Goal: Book appointment/travel/reservation

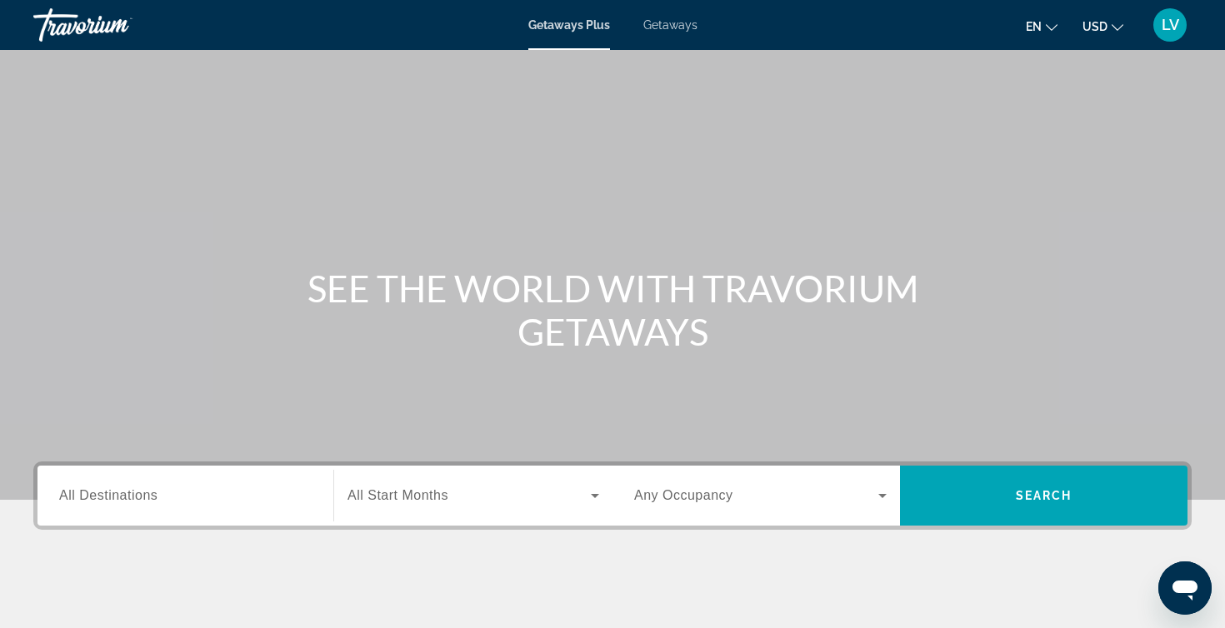
click at [139, 499] on span "All Destinations" at bounding box center [108, 495] width 98 height 14
click at [139, 499] on input "Destination All Destinations" at bounding box center [185, 497] width 252 height 20
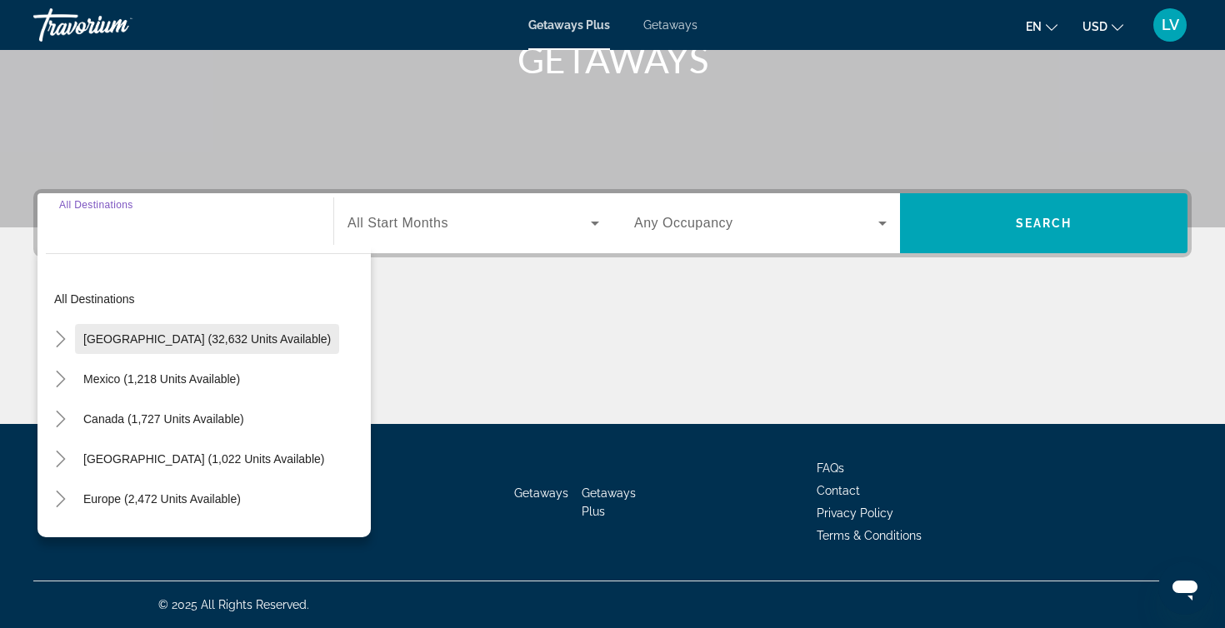
click at [215, 342] on span "[GEOGRAPHIC_DATA] (32,632 units available)" at bounding box center [206, 338] width 247 height 13
type input "**********"
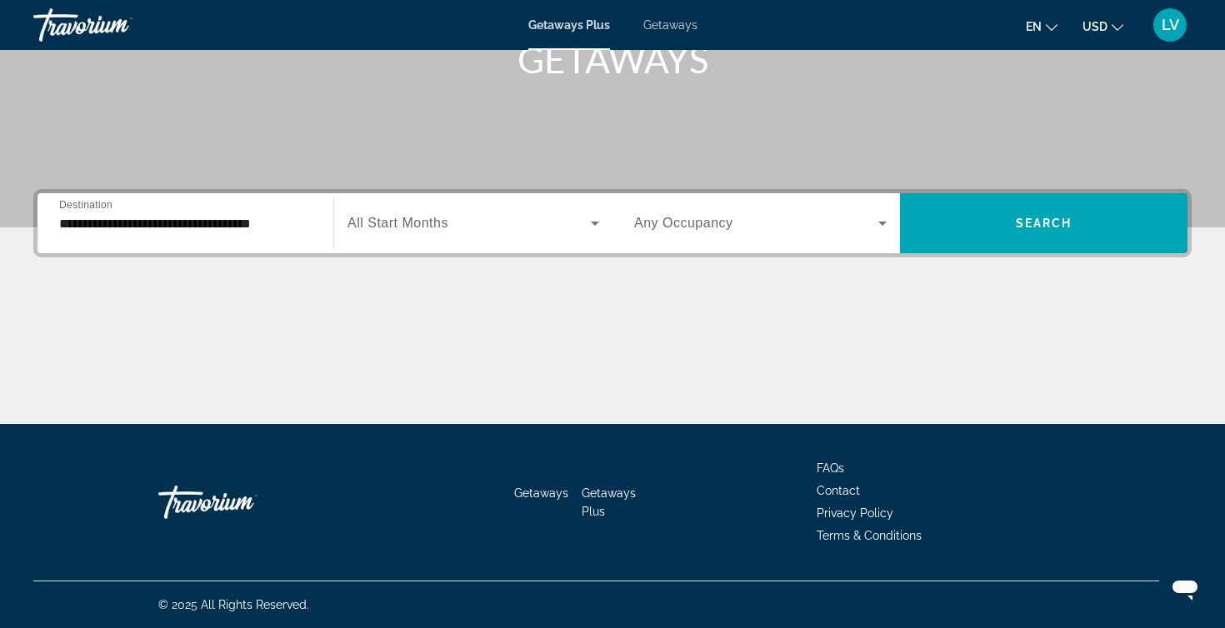
click at [398, 220] on span "All Start Months" at bounding box center [397, 223] width 101 height 14
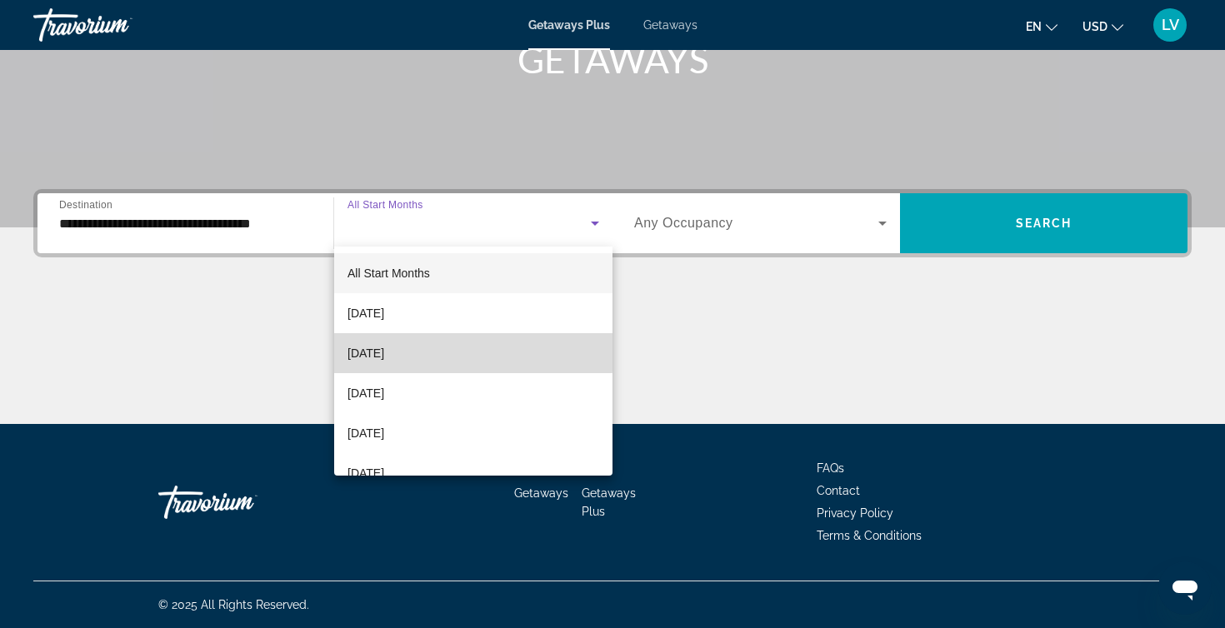
click at [379, 352] on span "[DATE]" at bounding box center [365, 353] width 37 height 20
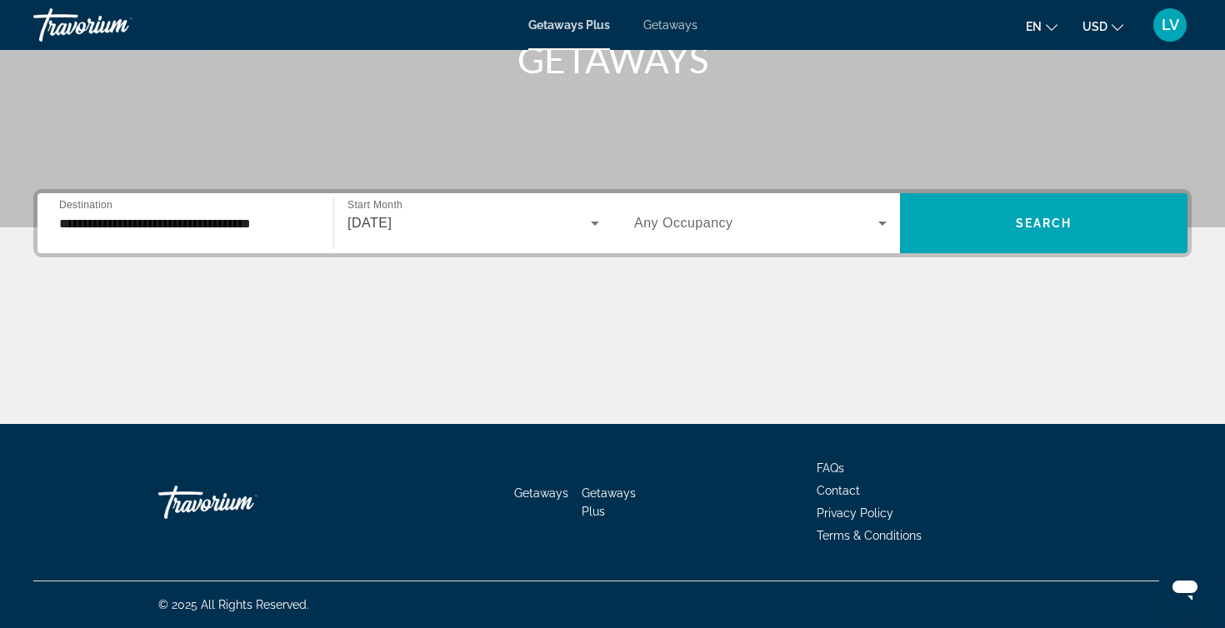
click at [669, 227] on span "Any Occupancy" at bounding box center [683, 223] width 99 height 14
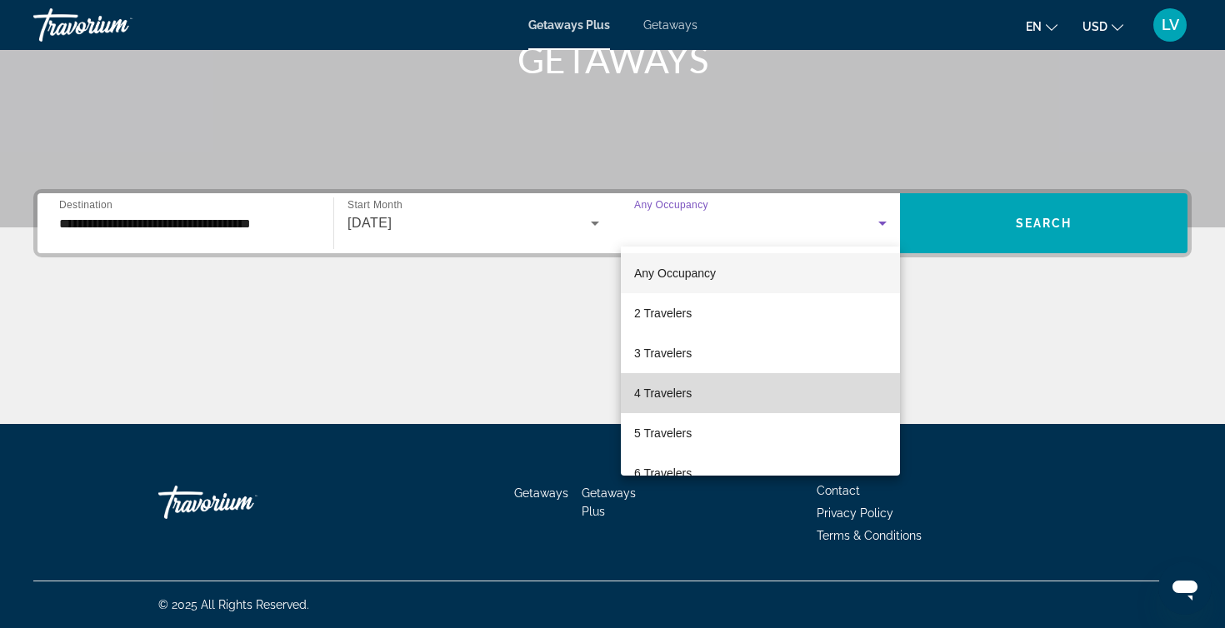
click at [651, 392] on span "4 Travelers" at bounding box center [662, 393] width 57 height 20
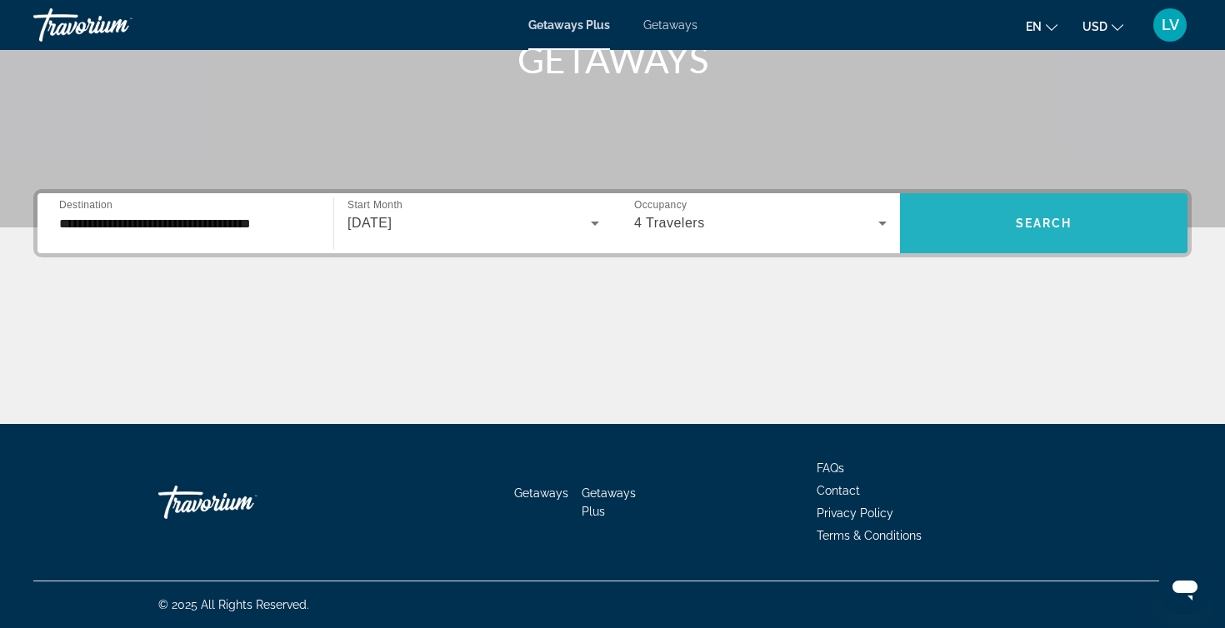
click at [1025, 216] on span "Search widget" at bounding box center [1043, 223] width 287 height 40
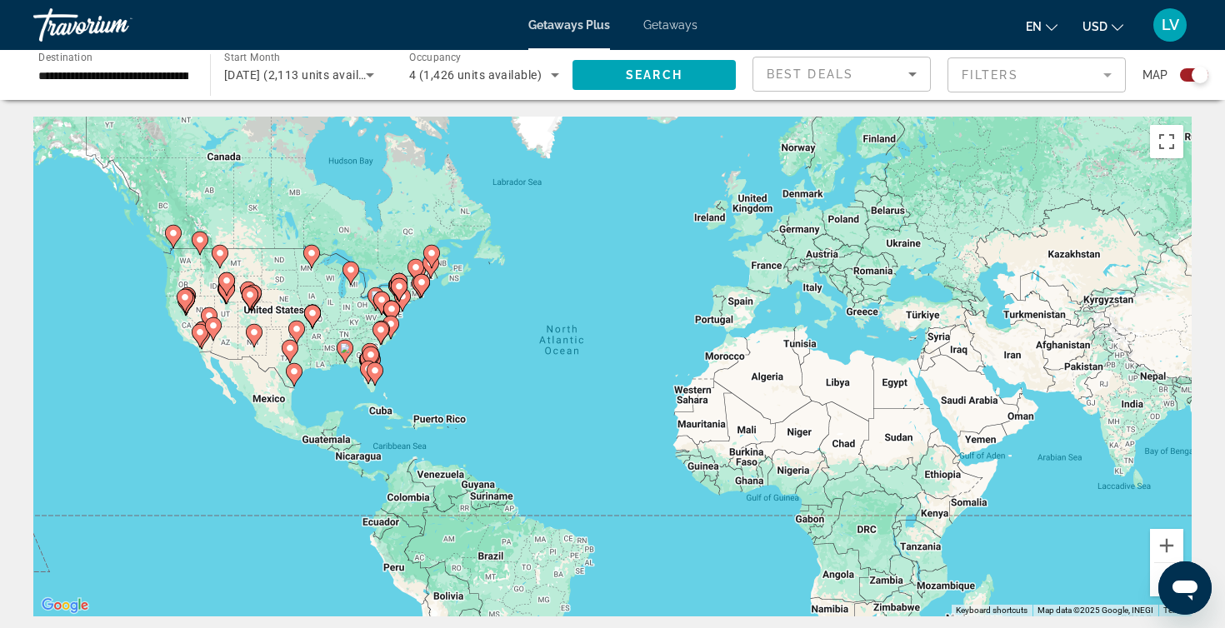
click at [373, 374] on image "Main content" at bounding box center [375, 371] width 10 height 10
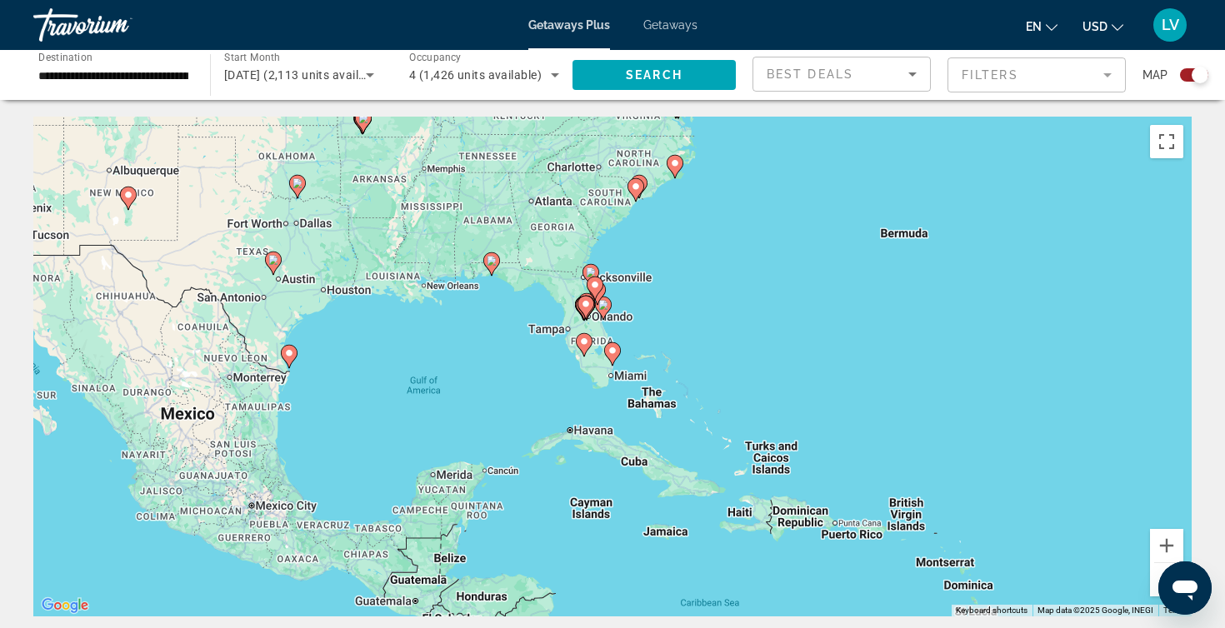
click at [583, 344] on image "Main content" at bounding box center [584, 342] width 10 height 10
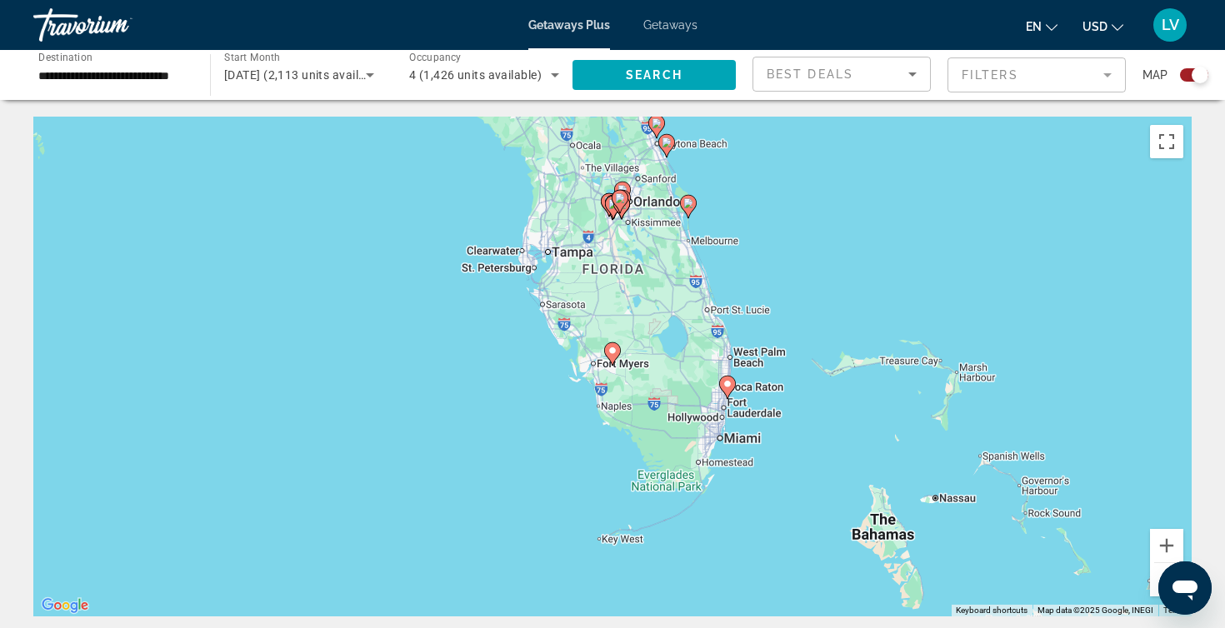
click at [613, 353] on image "Main content" at bounding box center [612, 351] width 10 height 10
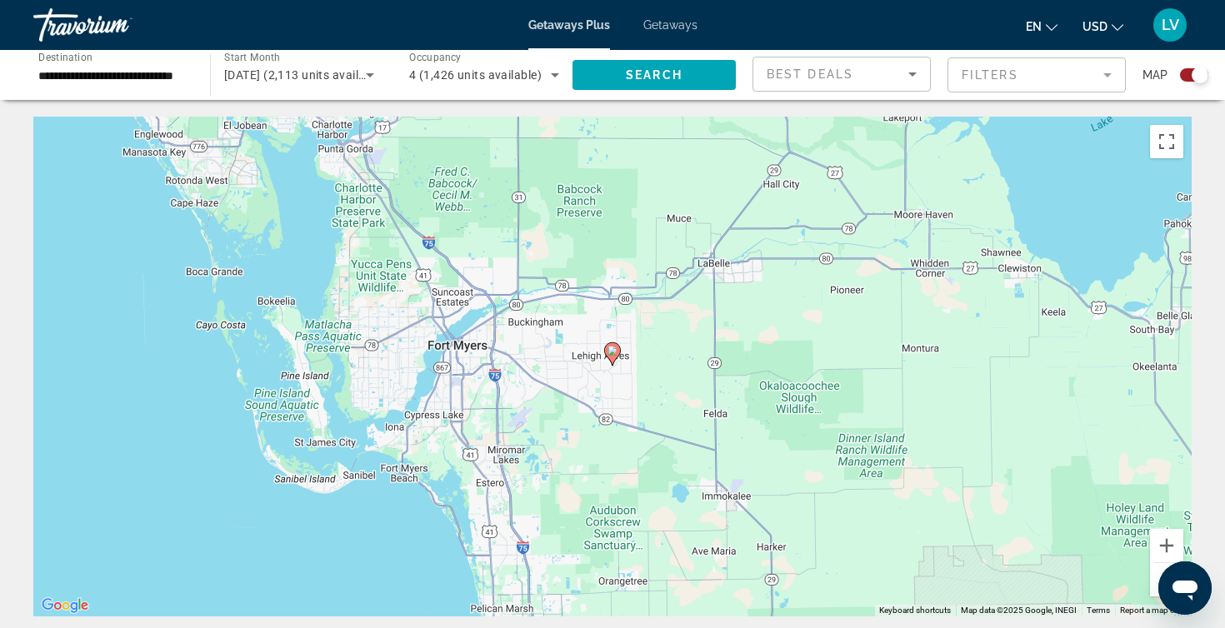
click at [1159, 573] on button "Zoom out" at bounding box center [1166, 579] width 33 height 33
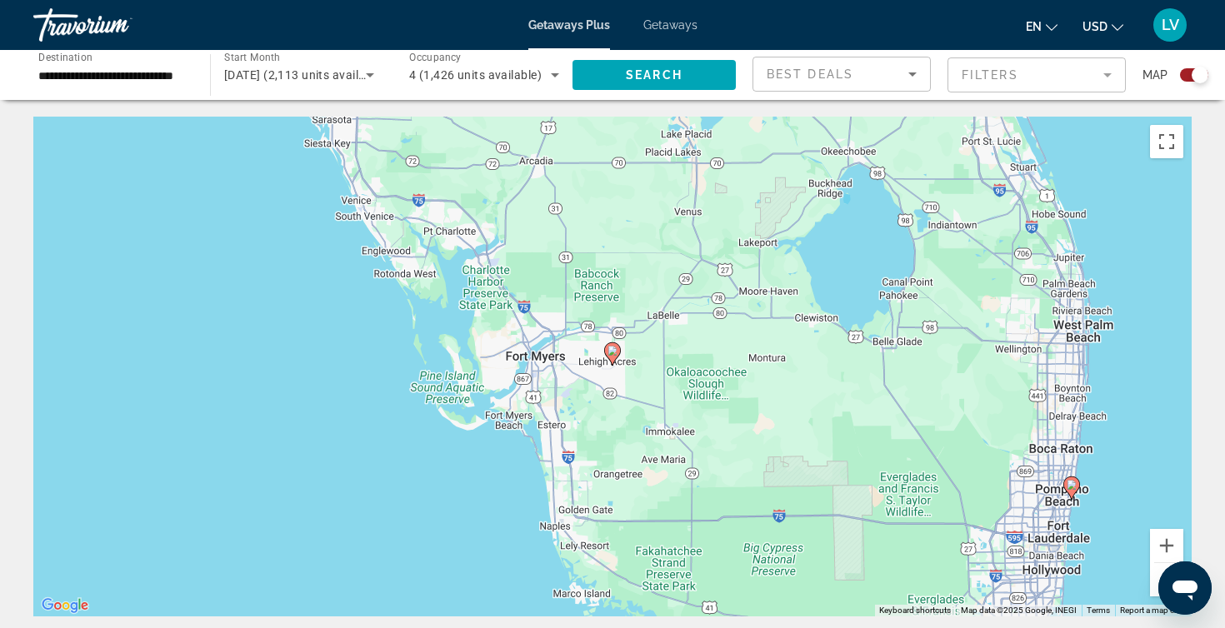
click at [1157, 567] on button "Zoom out" at bounding box center [1166, 579] width 33 height 33
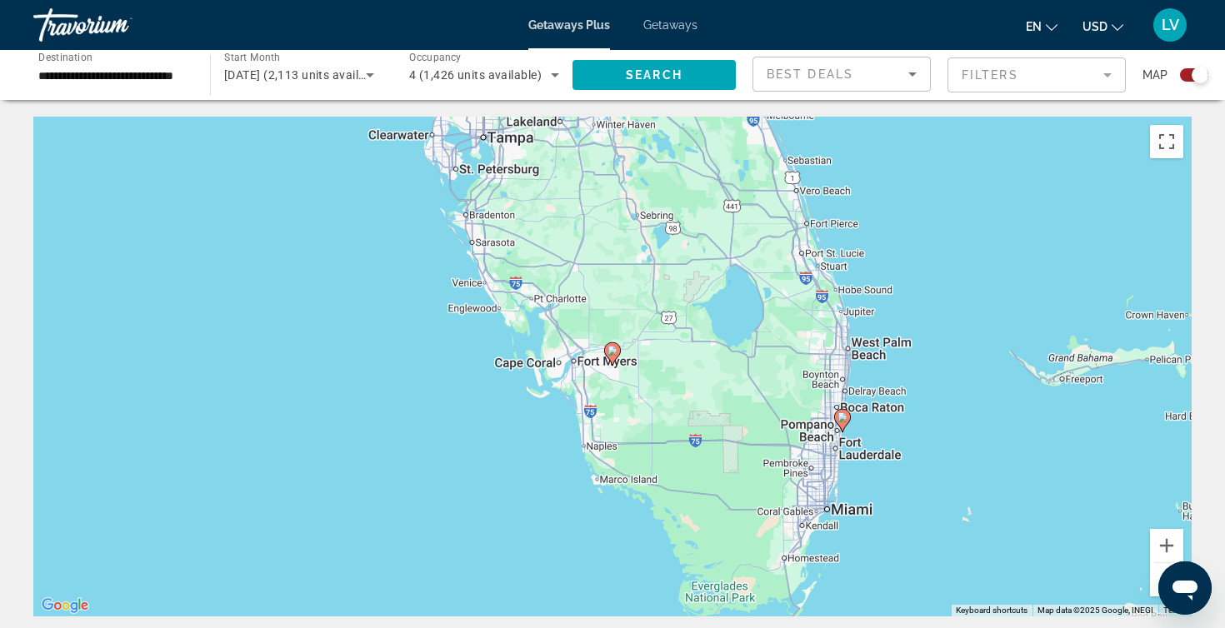
click at [565, 272] on div "To activate drag with keyboard, press Alt + Enter. Once in keyboard drag state,…" at bounding box center [612, 367] width 1158 height 500
click at [609, 352] on image "Main content" at bounding box center [612, 351] width 10 height 10
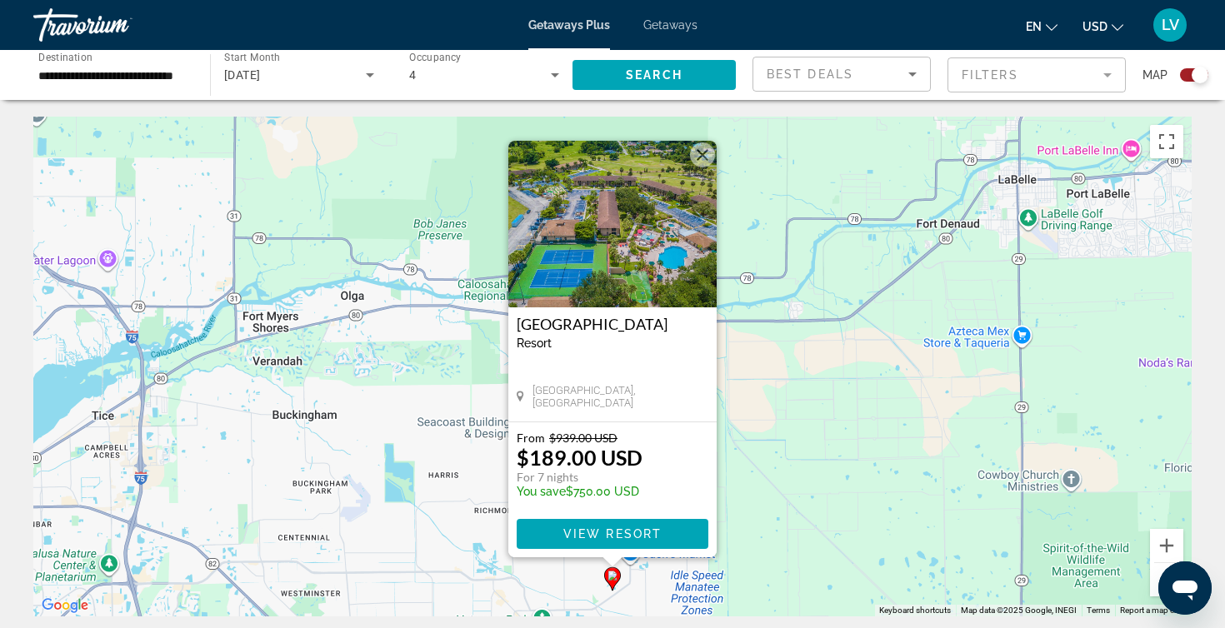
click at [1157, 571] on button "Zoom out" at bounding box center [1166, 579] width 33 height 33
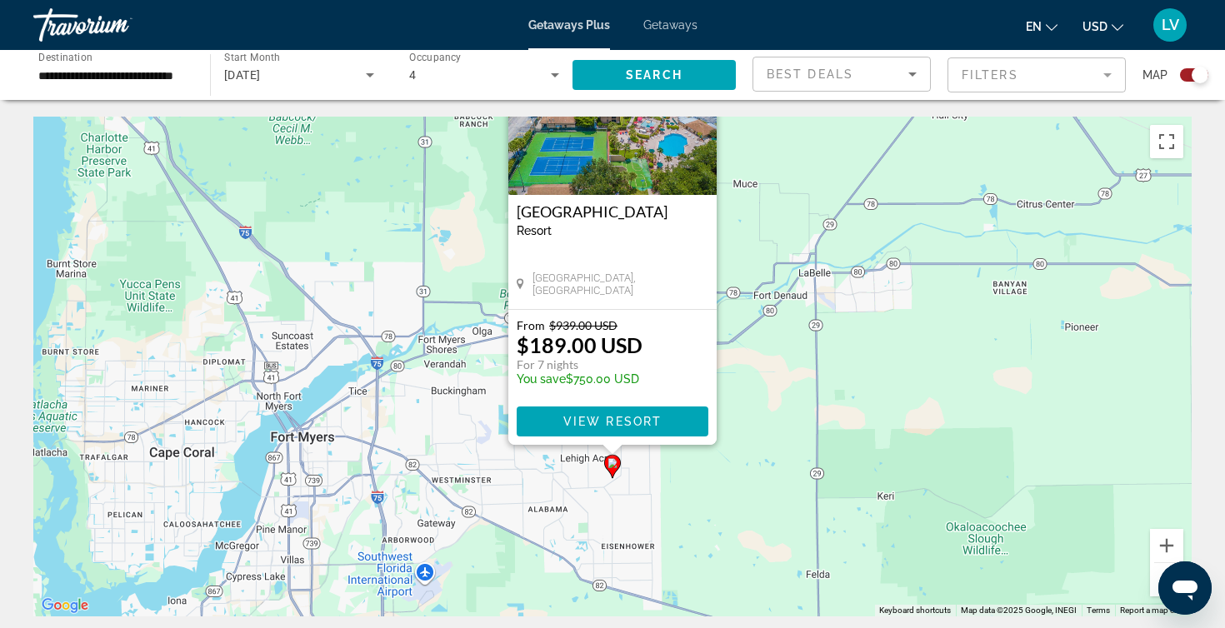
click at [1157, 572] on button "Zoom out" at bounding box center [1166, 579] width 33 height 33
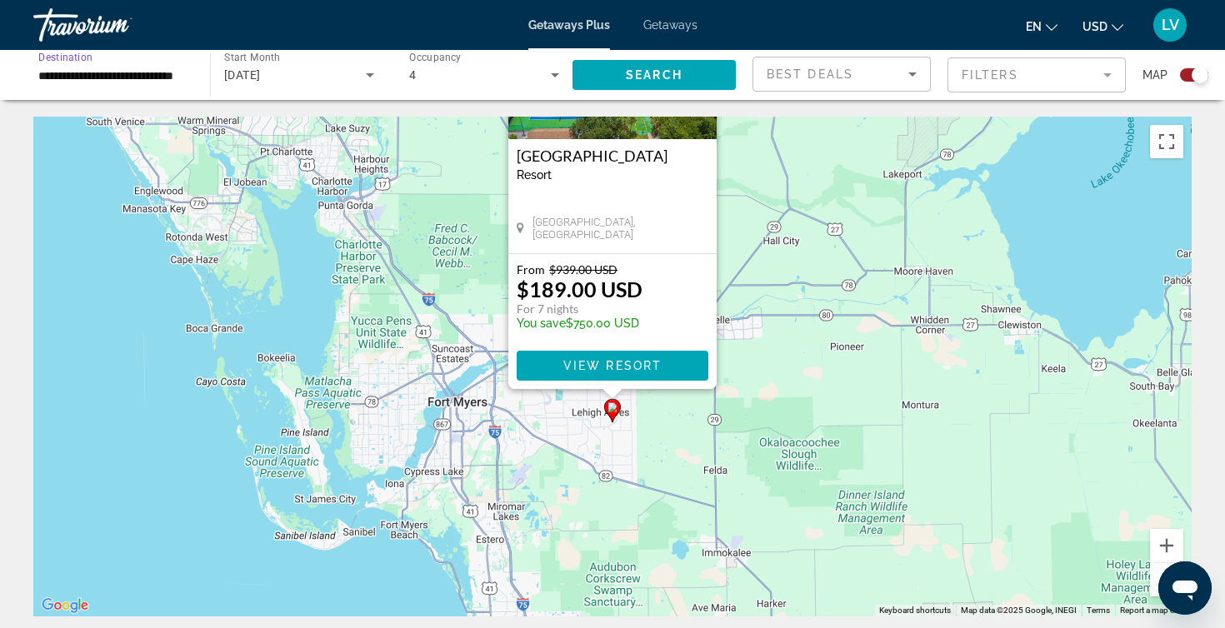
click at [122, 75] on input "**********" at bounding box center [113, 76] width 150 height 20
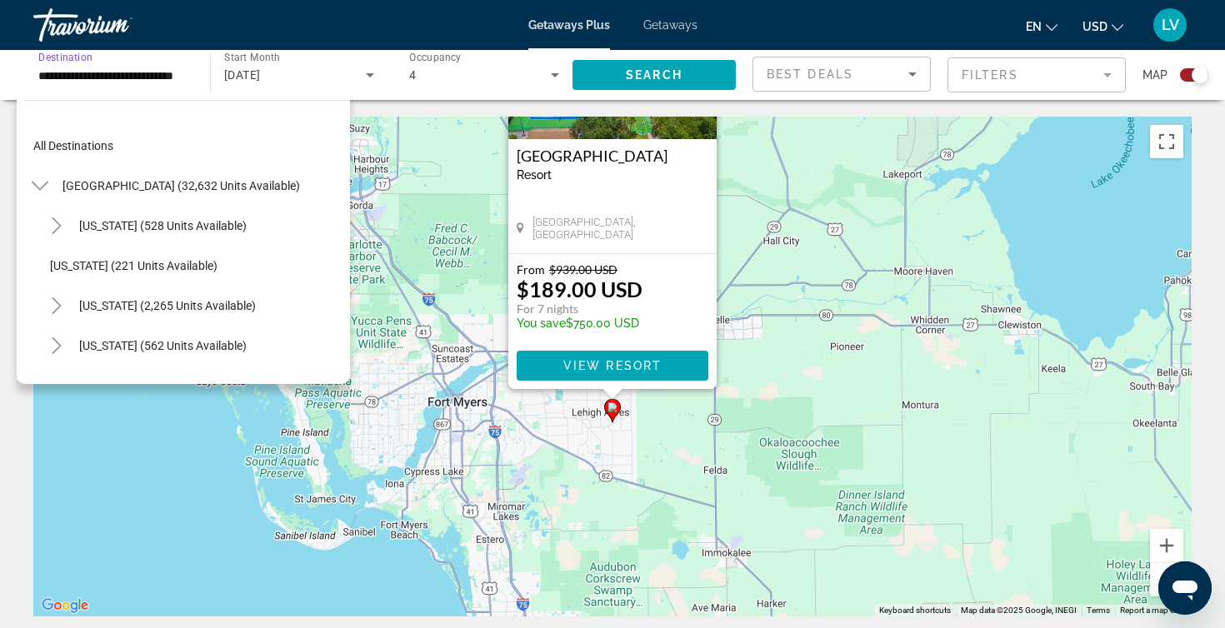
scroll to position [299, 0]
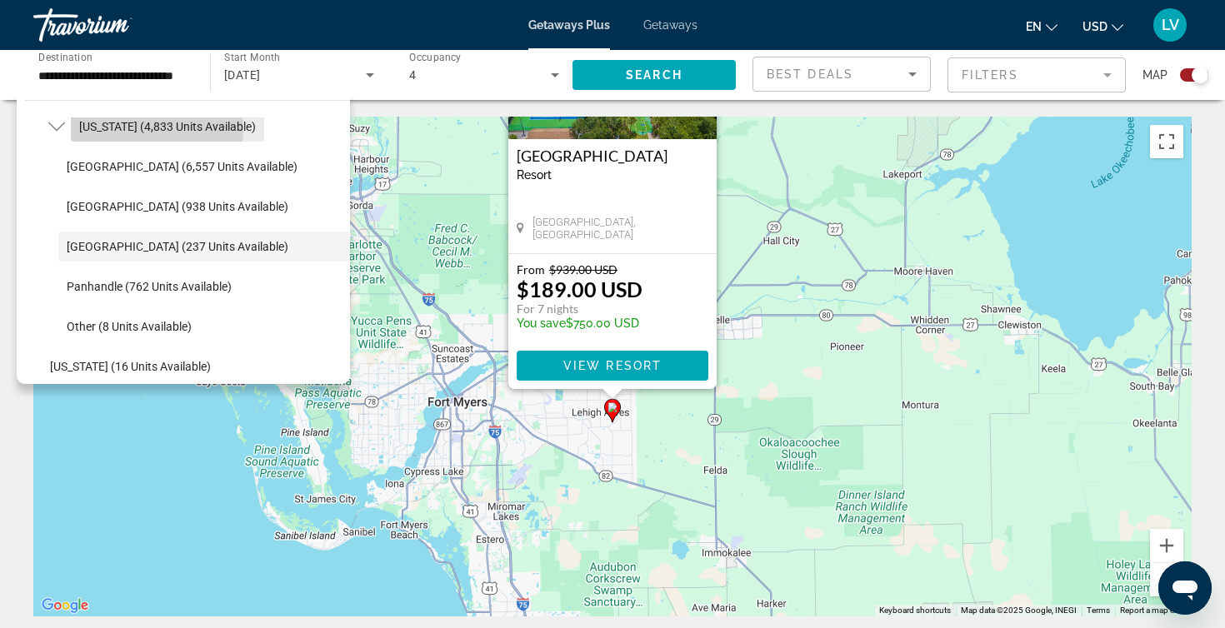
click at [137, 129] on span "[US_STATE] (4,833 units available)" at bounding box center [167, 126] width 177 height 13
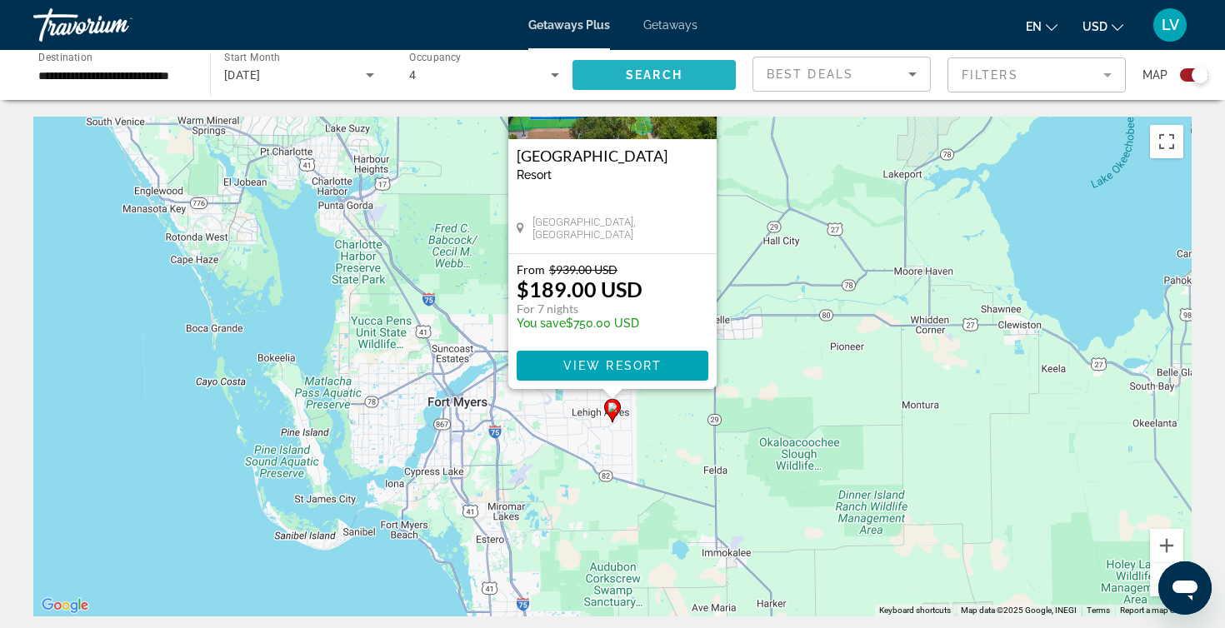
click at [642, 68] on span "Search" at bounding box center [654, 74] width 57 height 13
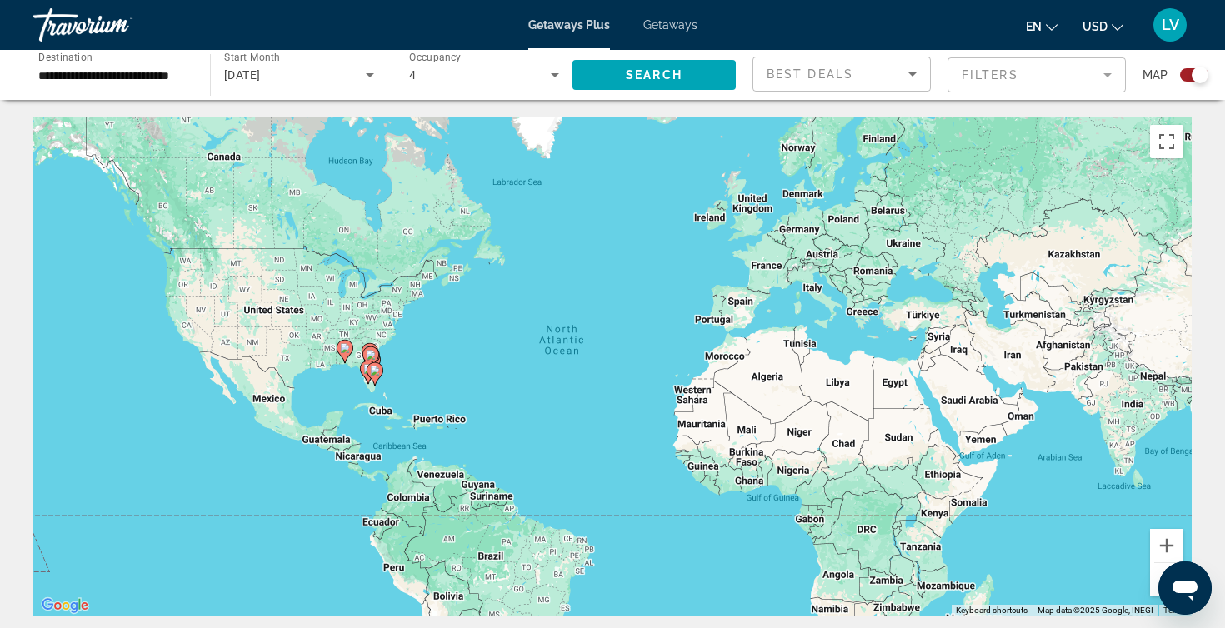
click at [1078, 75] on mat-form-field "Filters" at bounding box center [1036, 74] width 178 height 35
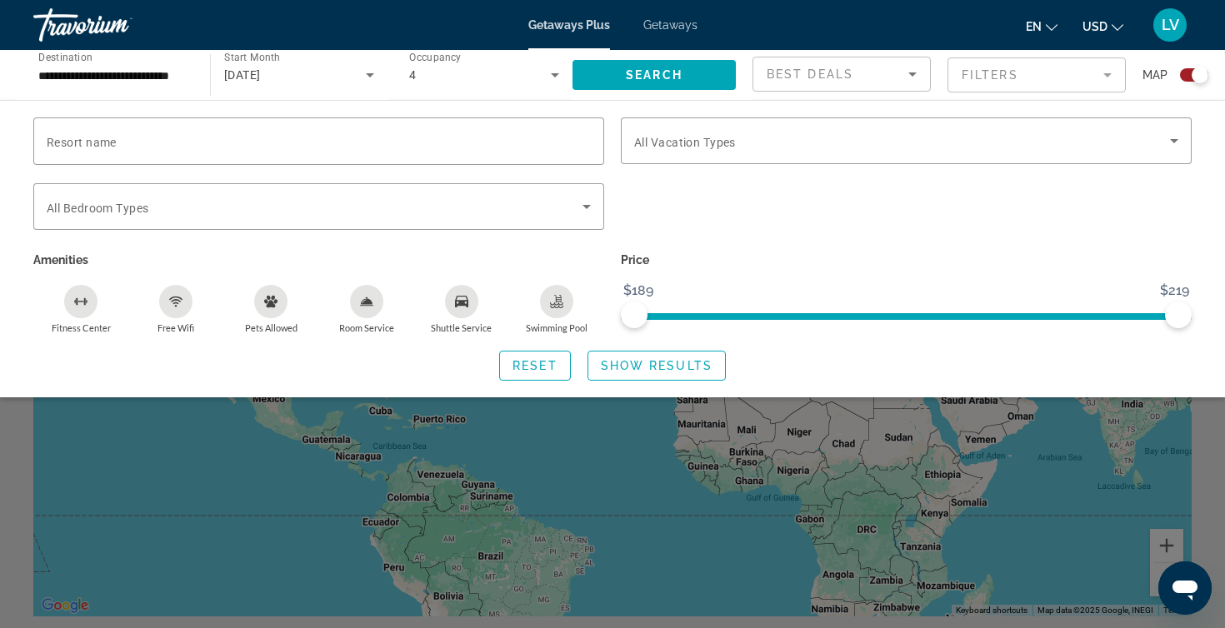
click at [367, 300] on icon "Room Service" at bounding box center [367, 300] width 12 height 7
click at [366, 300] on icon "Room Service" at bounding box center [366, 301] width 13 height 13
click at [852, 70] on span "Best Deals" at bounding box center [809, 73] width 87 height 13
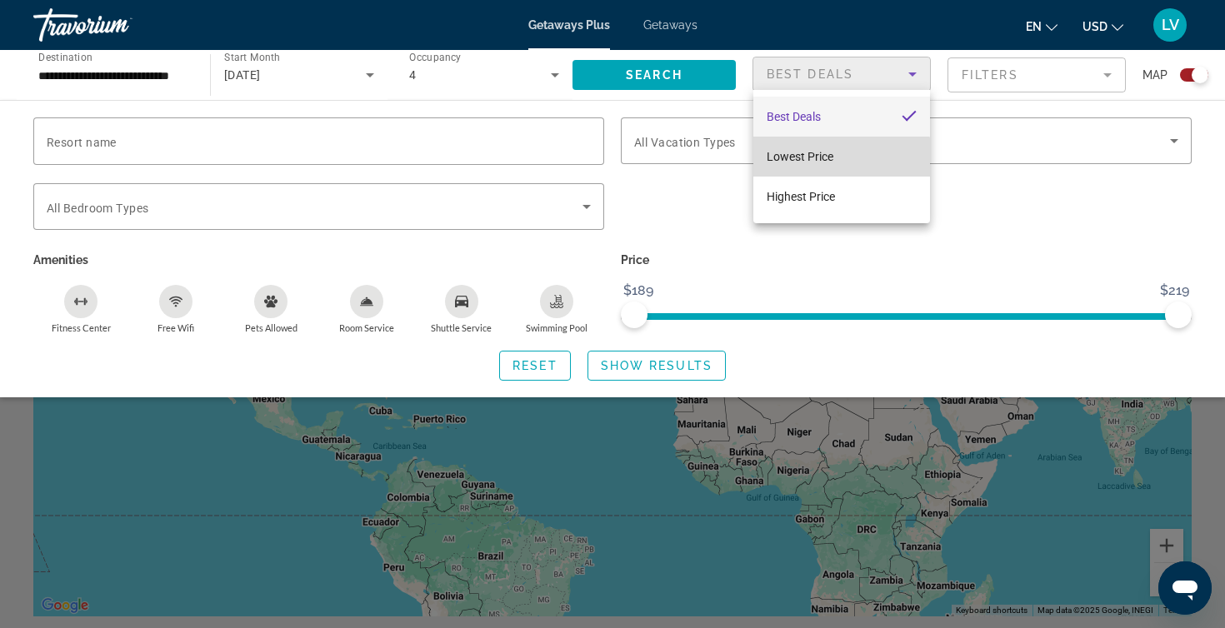
click at [838, 159] on mat-option "Lowest Price" at bounding box center [841, 157] width 177 height 40
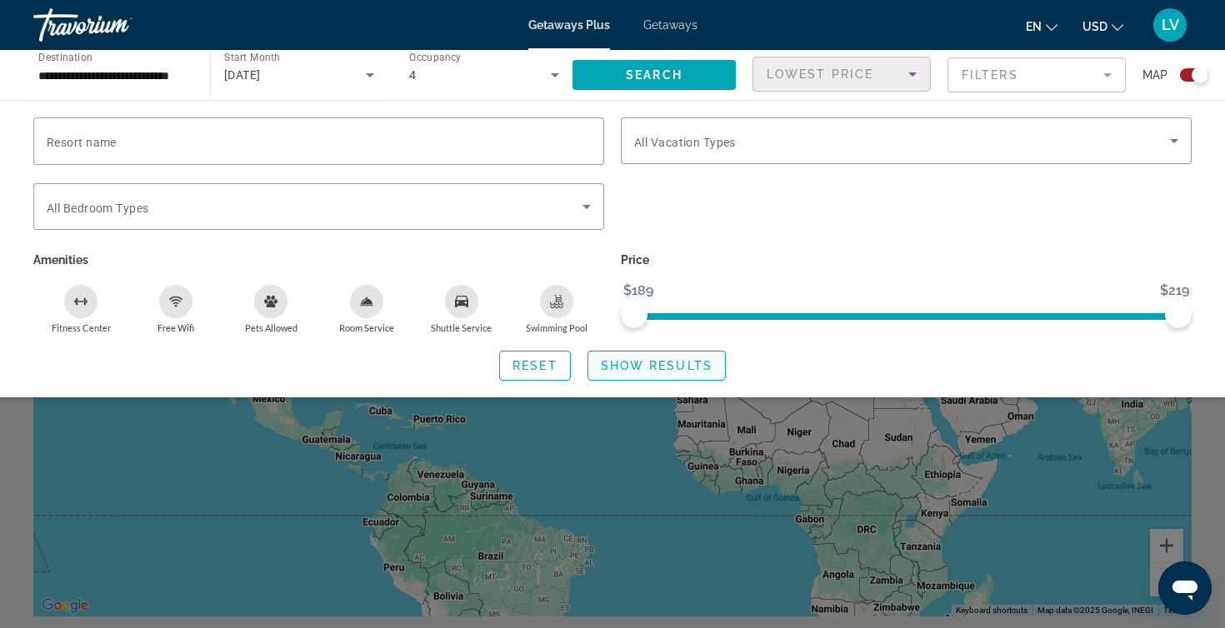
click at [671, 369] on span "Show Results" at bounding box center [657, 365] width 112 height 13
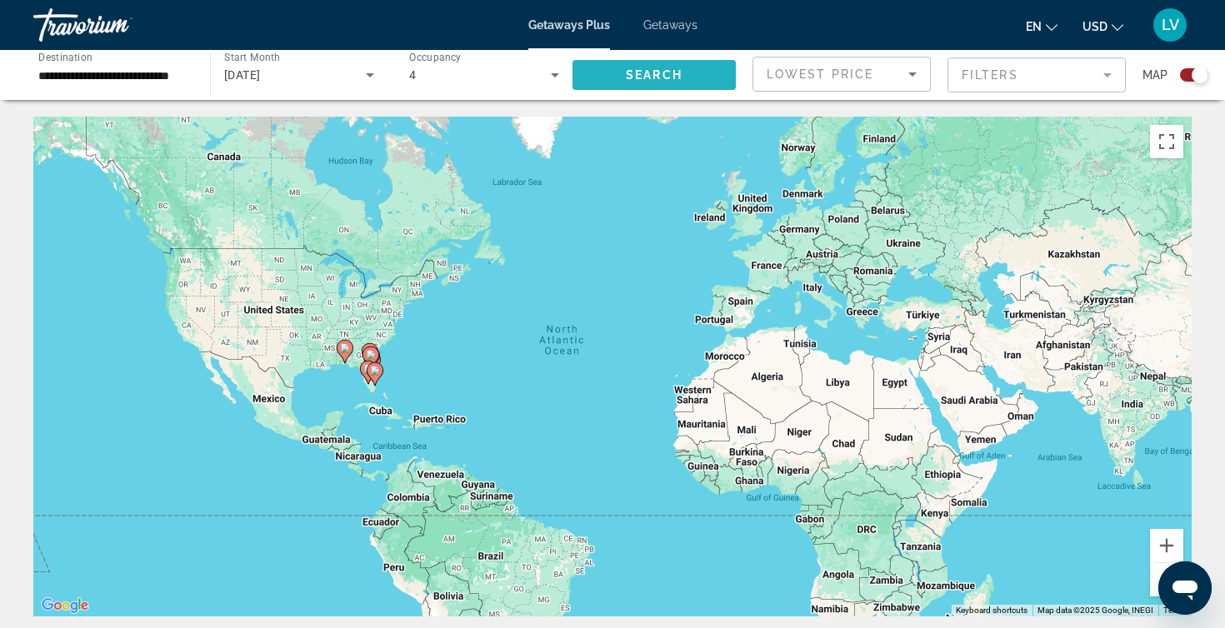
click at [638, 73] on span "Search" at bounding box center [654, 74] width 57 height 13
click at [371, 372] on image "Main content" at bounding box center [375, 371] width 10 height 10
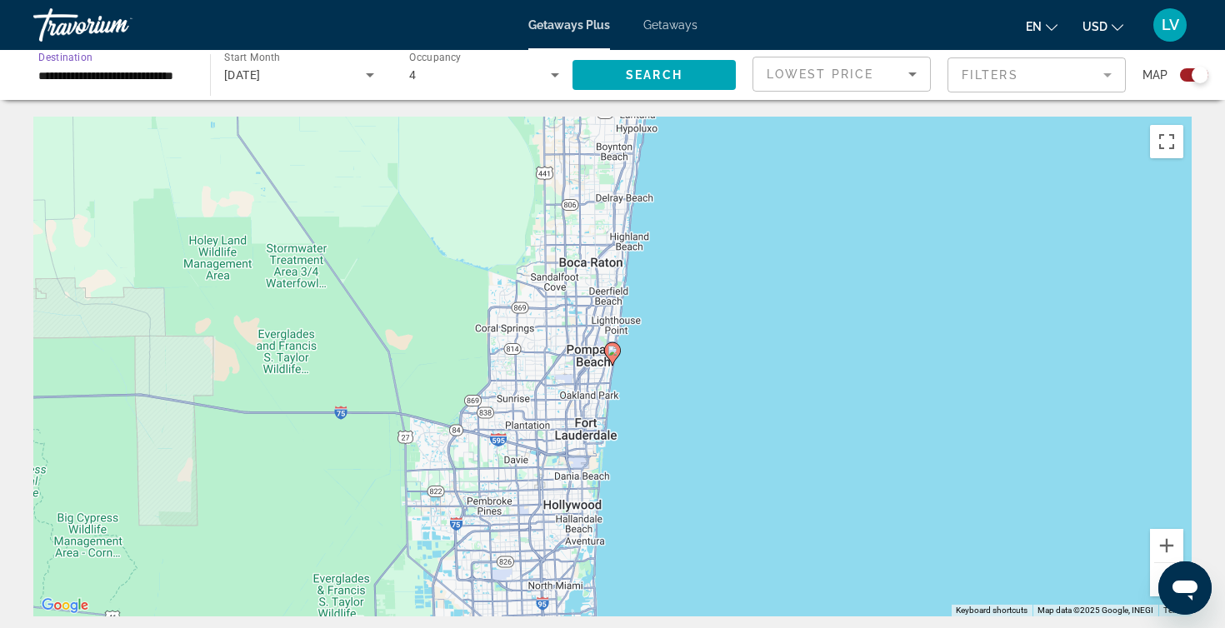
click at [92, 72] on input "**********" at bounding box center [113, 76] width 150 height 20
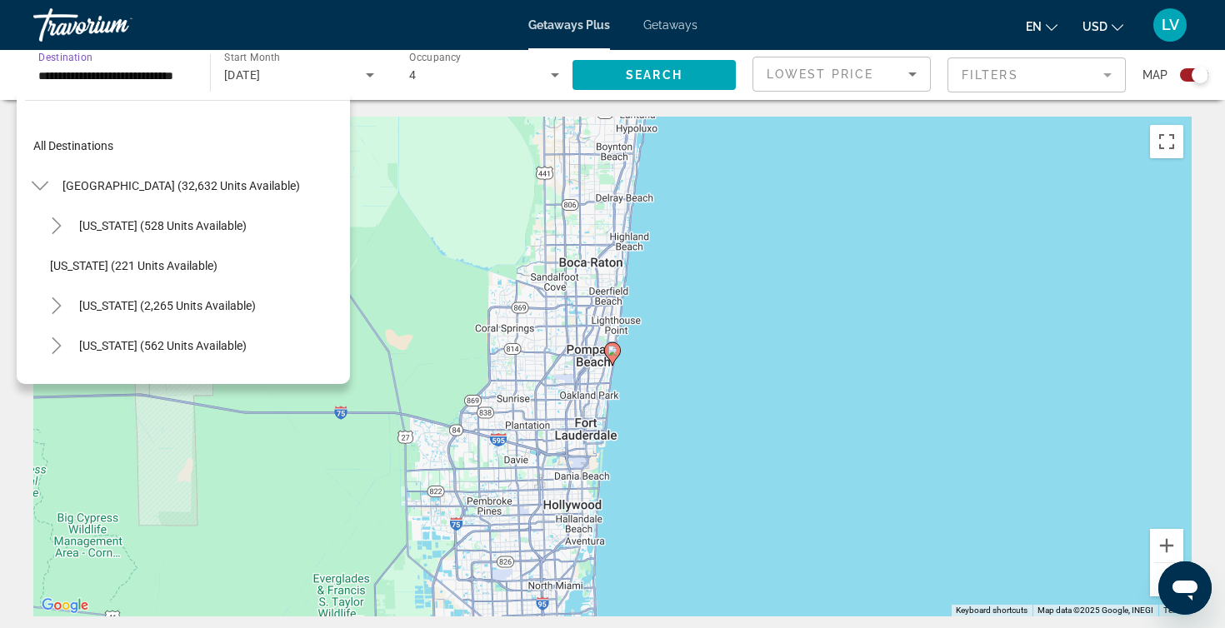
scroll to position [259, 0]
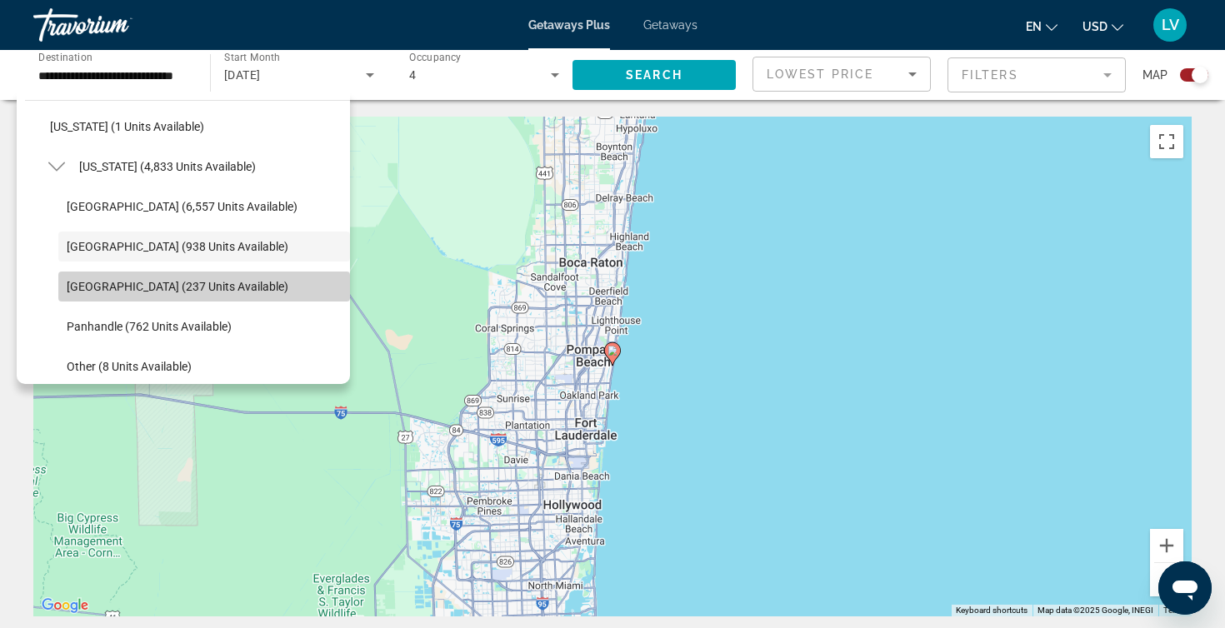
click at [152, 287] on span "[GEOGRAPHIC_DATA] (237 units available)" at bounding box center [178, 286] width 222 height 13
type input "**********"
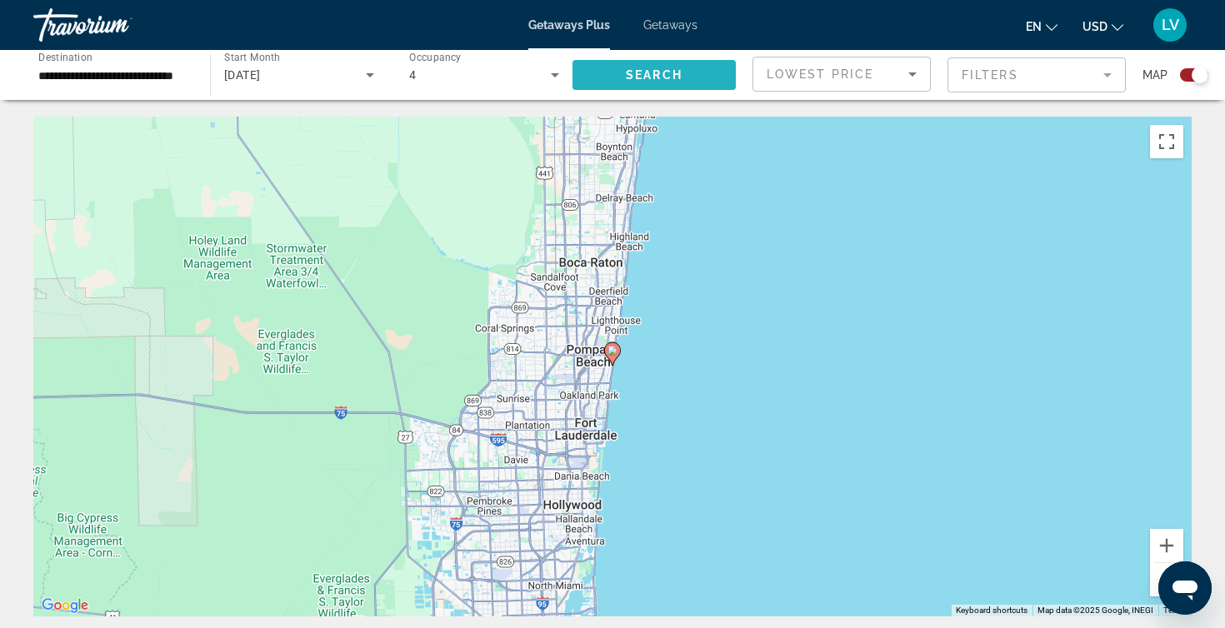
click at [636, 68] on span "Search" at bounding box center [654, 74] width 57 height 13
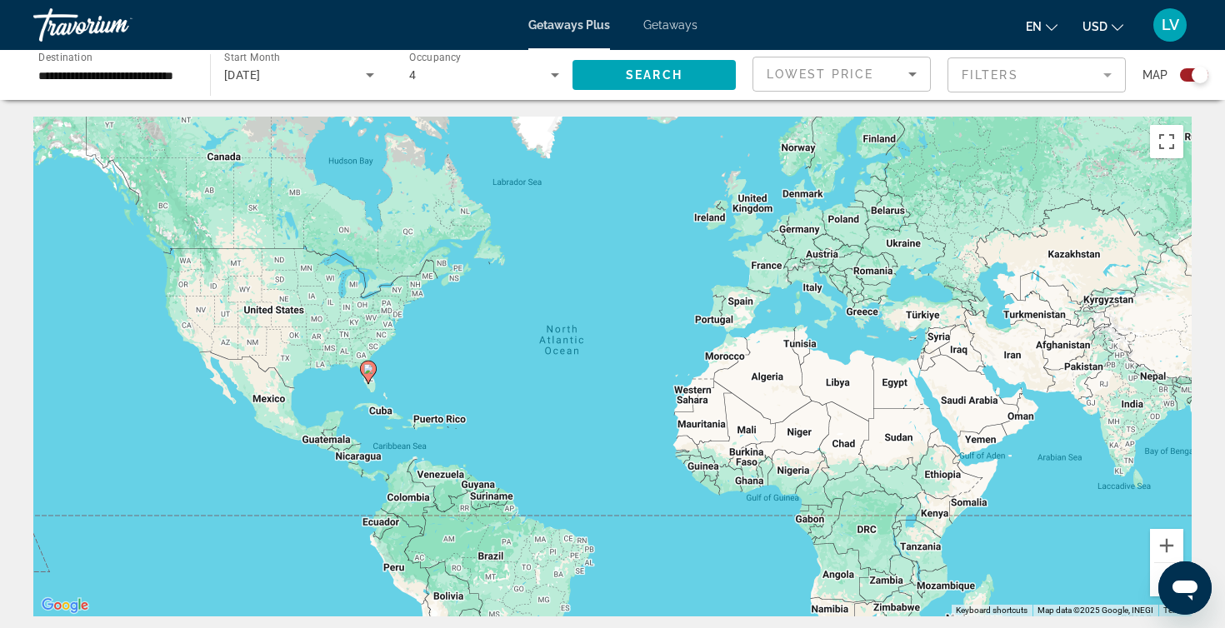
click at [369, 369] on image "Main content" at bounding box center [368, 369] width 10 height 10
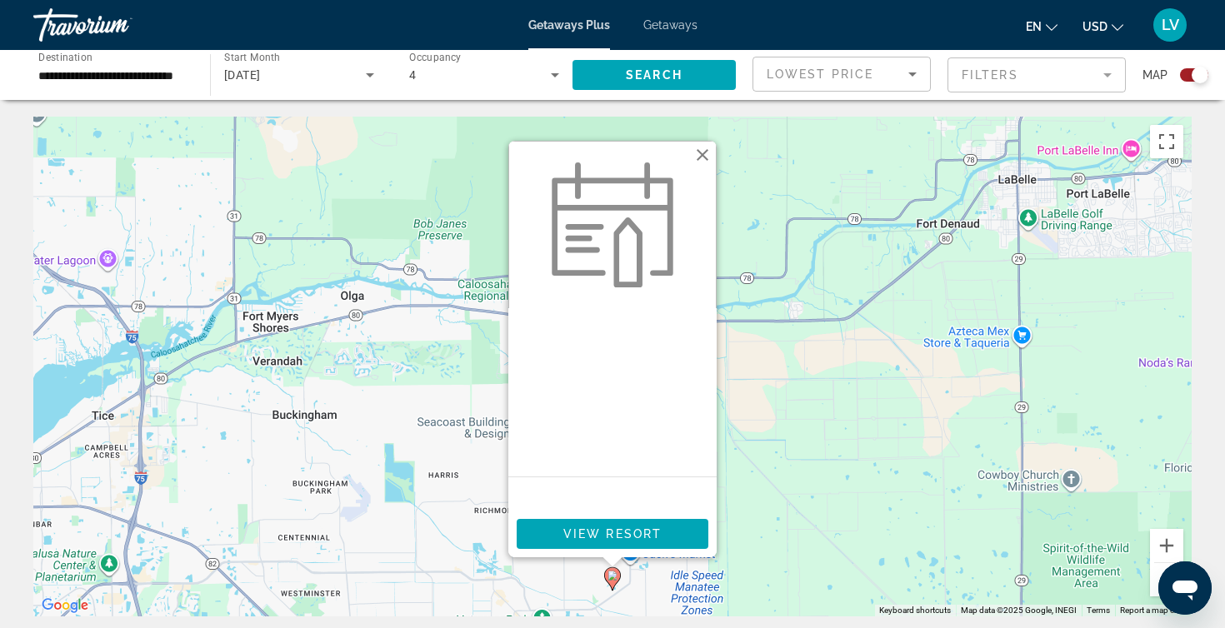
click at [1026, 72] on mat-form-field "Filters" at bounding box center [1036, 74] width 178 height 35
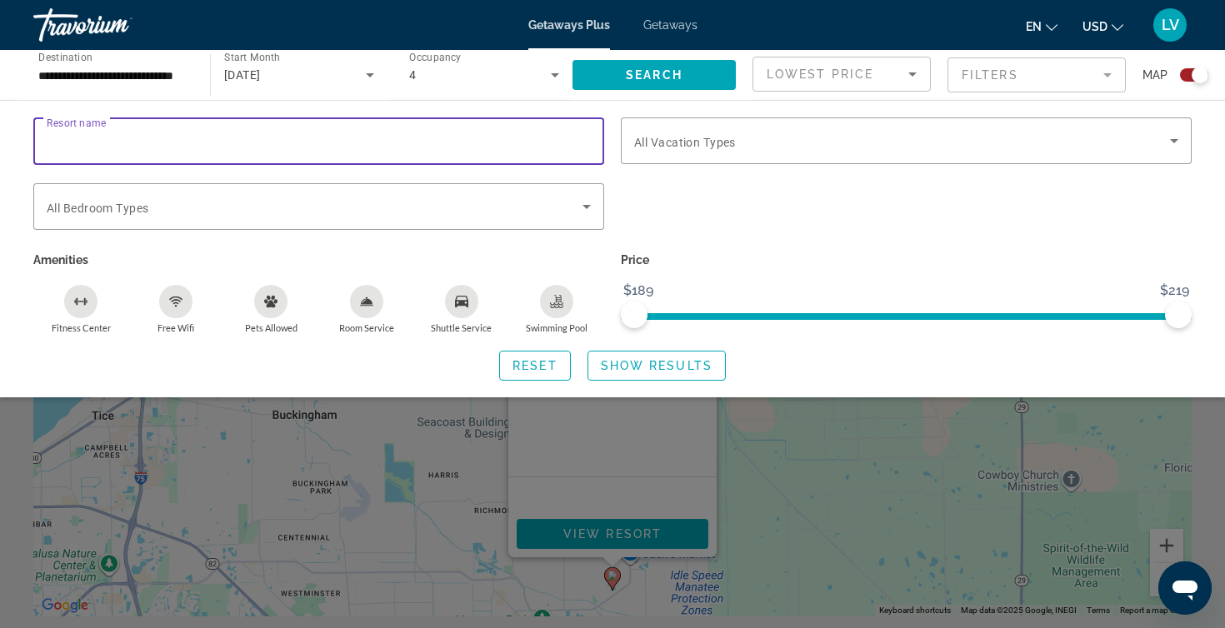
click at [467, 142] on input "Resort name" at bounding box center [319, 142] width 544 height 20
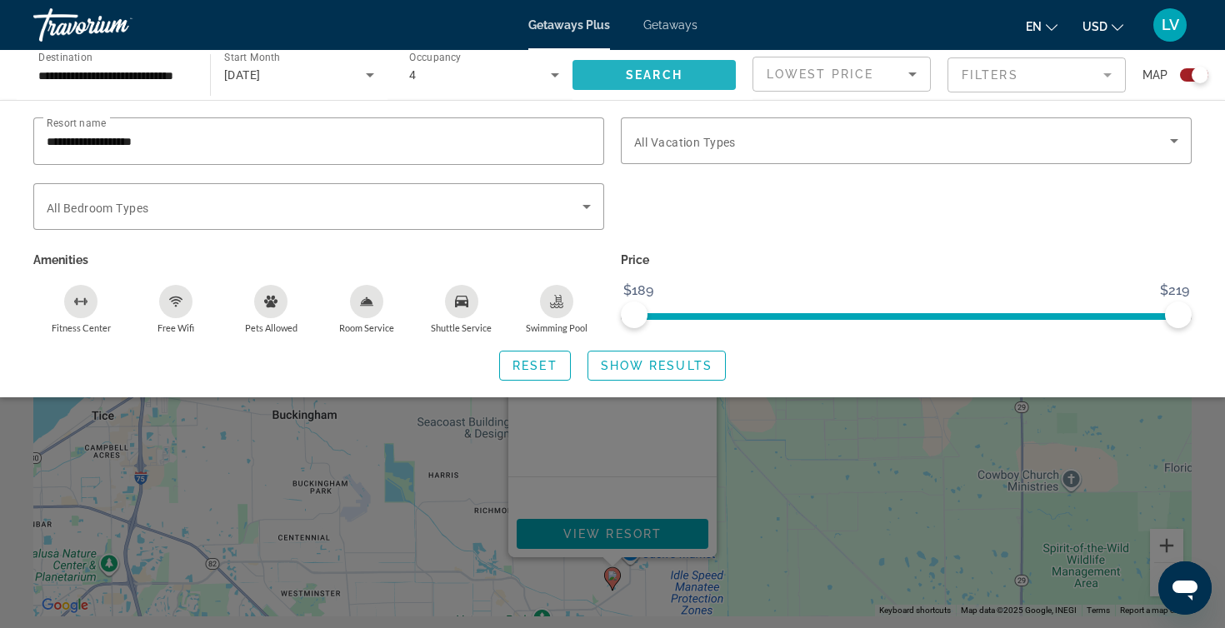
click at [649, 73] on span "Search" at bounding box center [654, 74] width 57 height 13
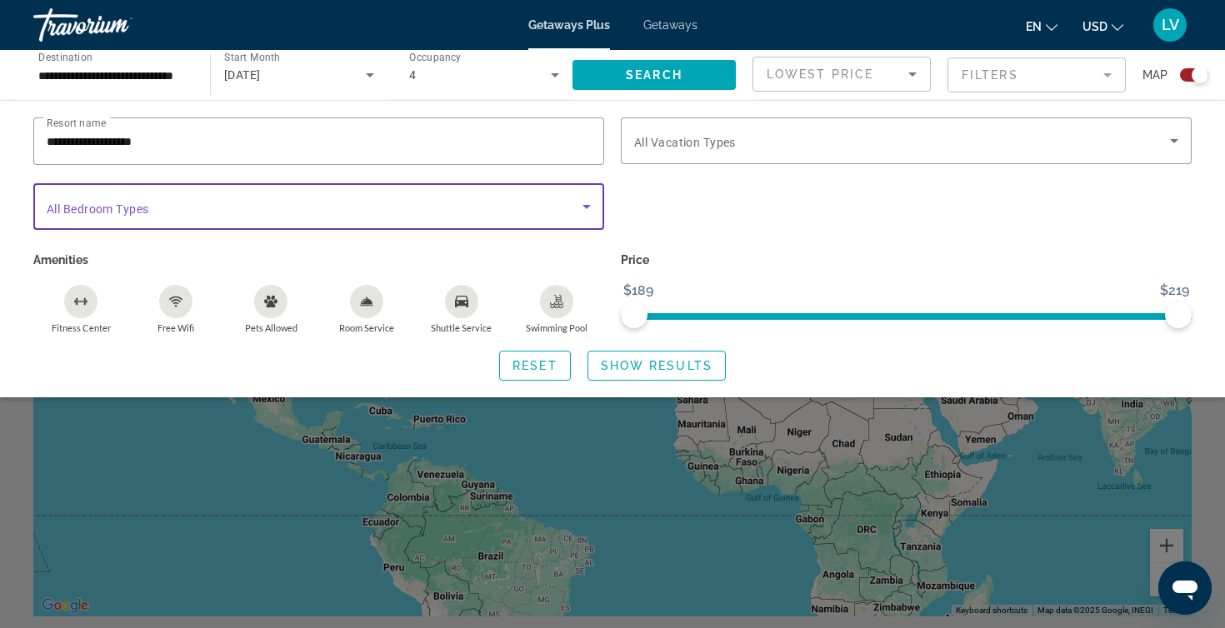
click at [524, 204] on span "Search widget" at bounding box center [315, 207] width 536 height 20
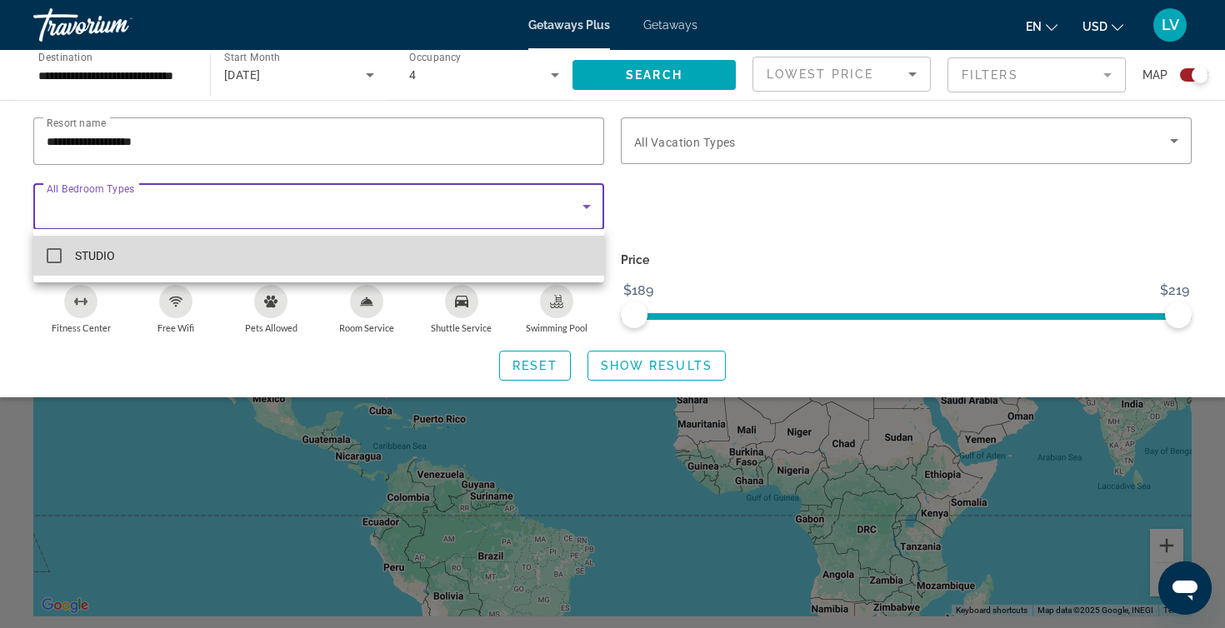
click at [522, 262] on mat-option "STUDIO" at bounding box center [318, 256] width 571 height 40
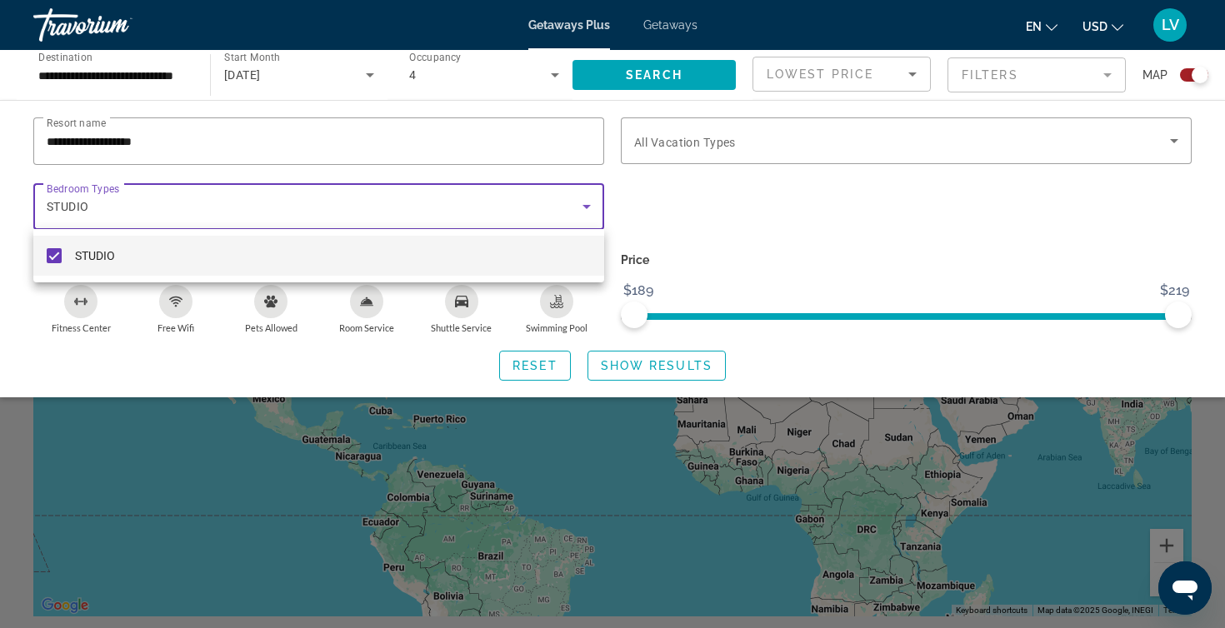
click at [707, 139] on div at bounding box center [612, 314] width 1225 height 628
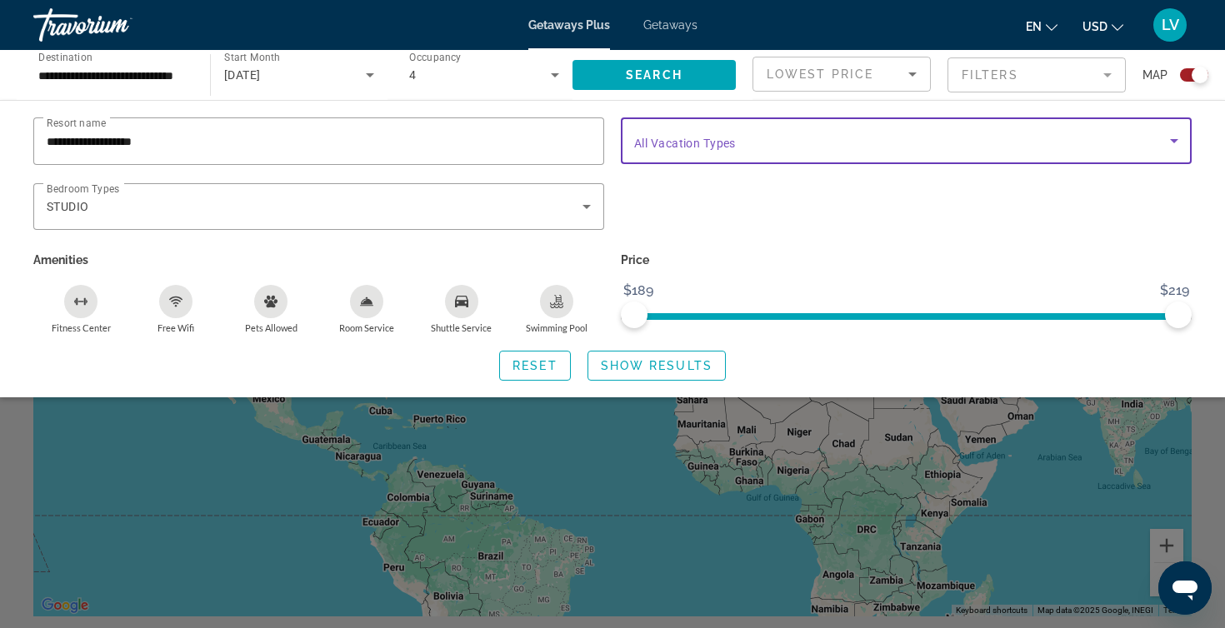
click at [1175, 139] on icon "Search widget" at bounding box center [1174, 141] width 20 height 20
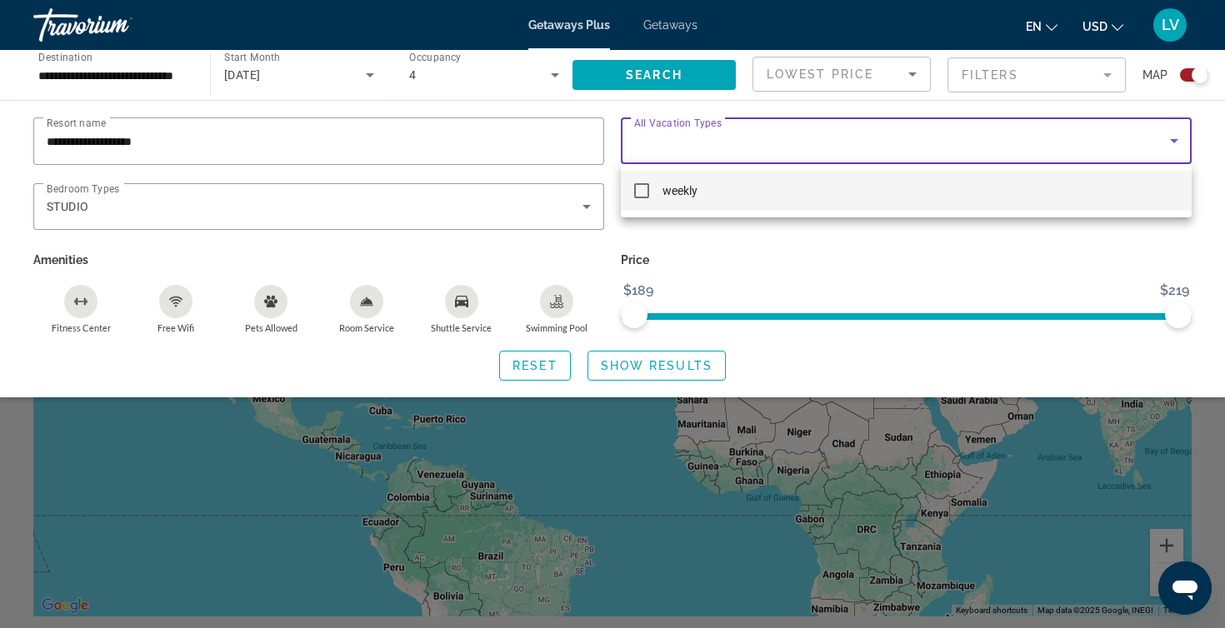
click at [642, 192] on mat-pseudo-checkbox at bounding box center [641, 190] width 15 height 15
click at [667, 72] on div at bounding box center [612, 314] width 1225 height 628
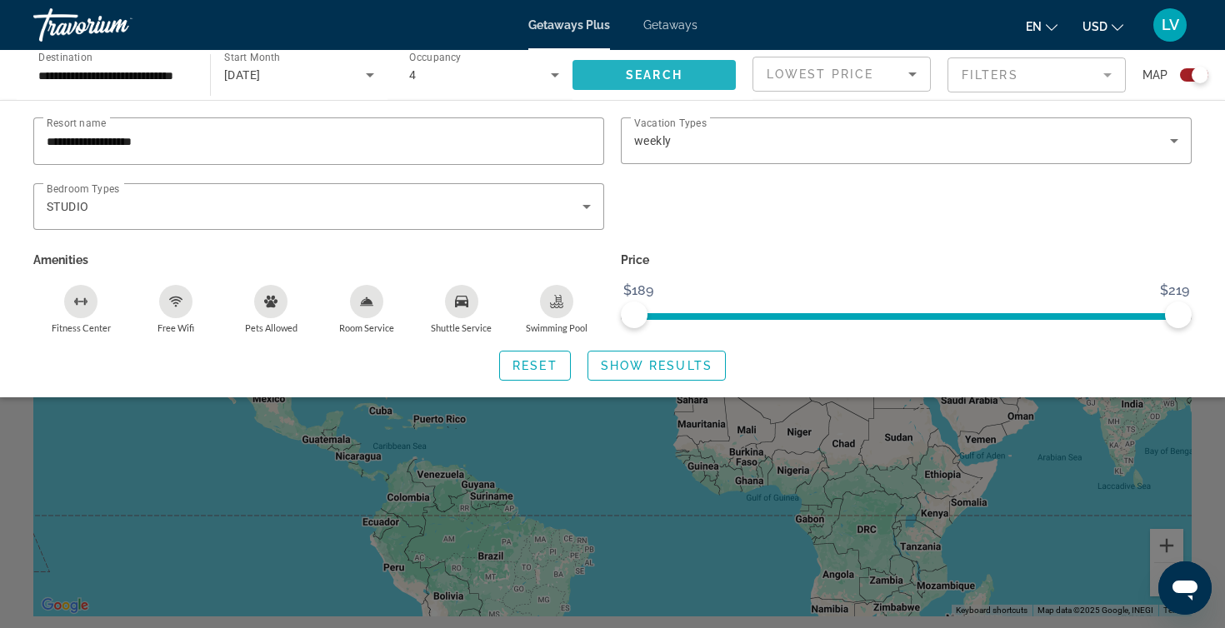
click at [667, 73] on span "Search" at bounding box center [654, 74] width 57 height 13
click at [557, 138] on input "**********" at bounding box center [319, 142] width 544 height 20
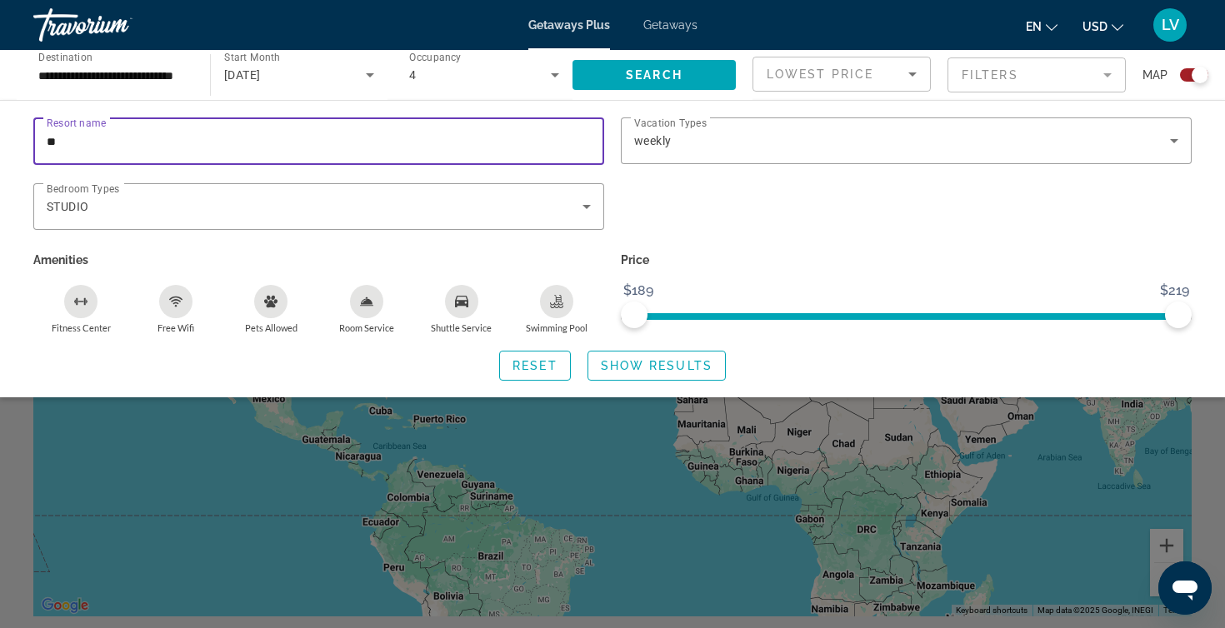
type input "*"
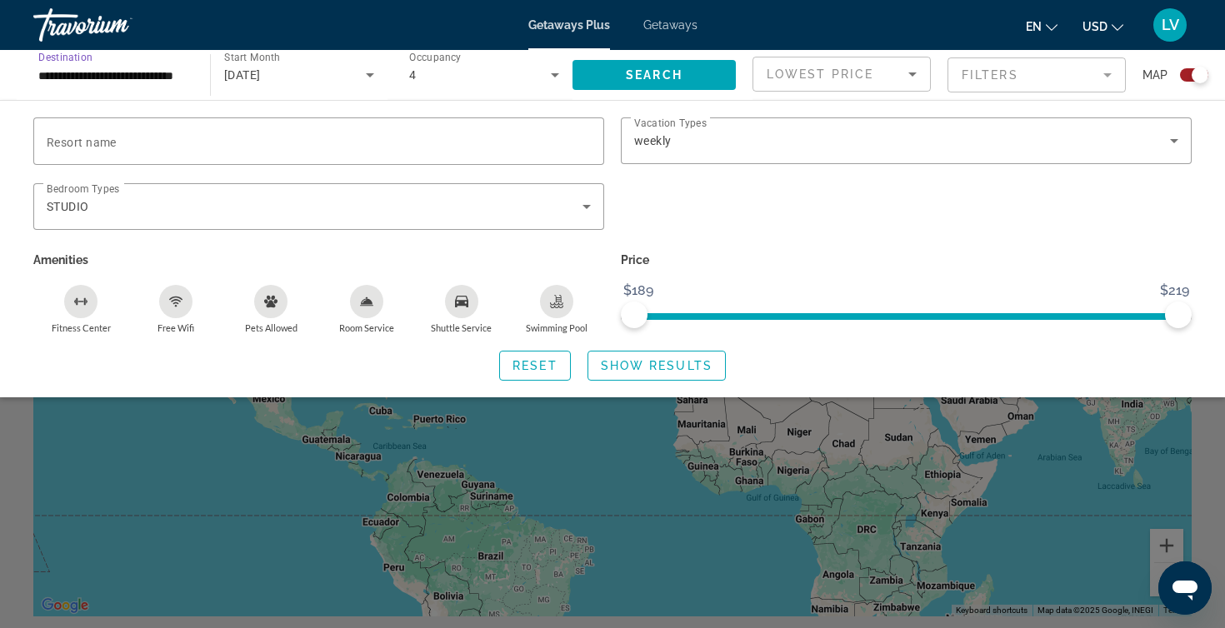
click at [112, 67] on input "**********" at bounding box center [113, 76] width 150 height 20
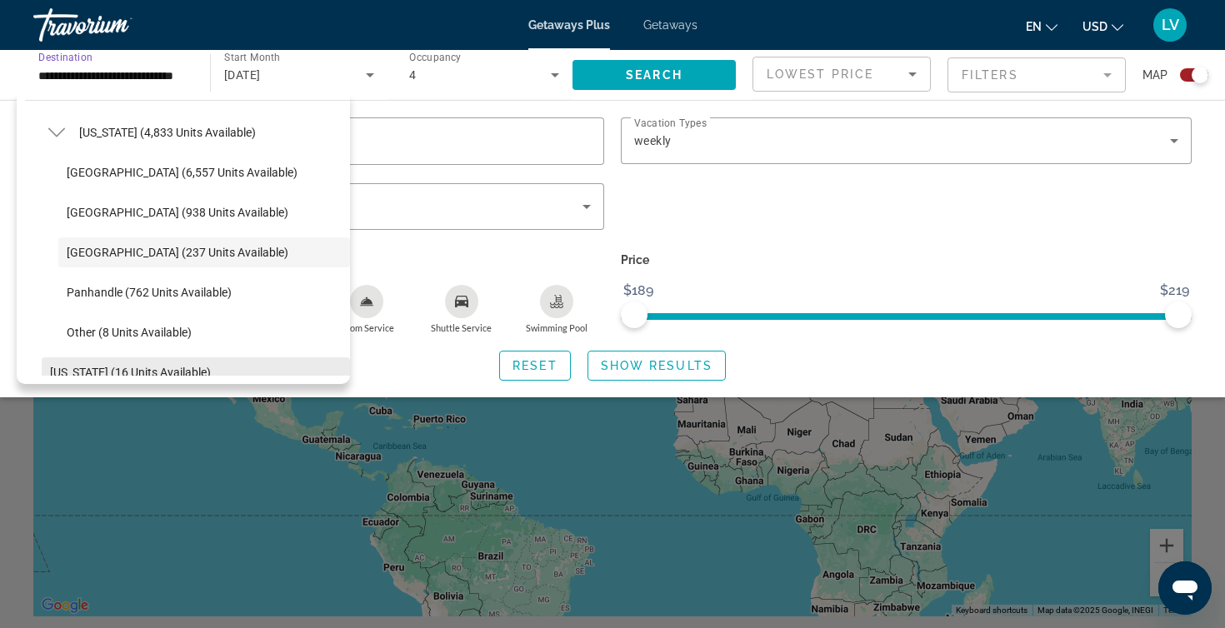
scroll to position [291, 0]
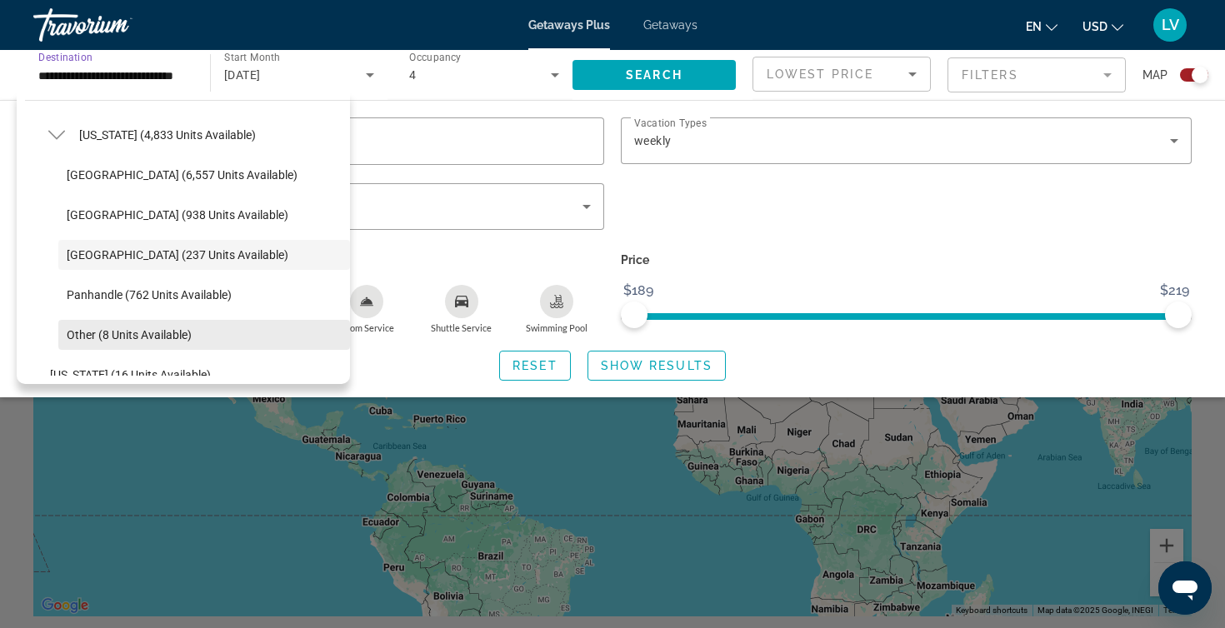
click at [142, 332] on span "Other (8 units available)" at bounding box center [129, 334] width 125 height 13
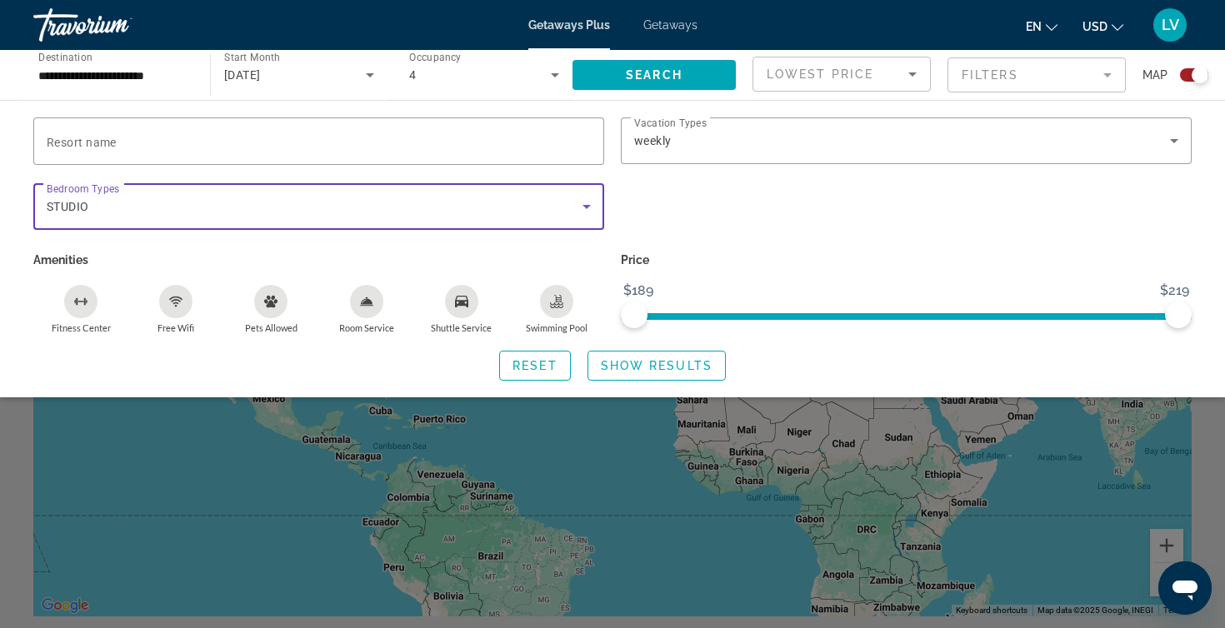
click at [589, 203] on icon "Search widget" at bounding box center [587, 207] width 20 height 20
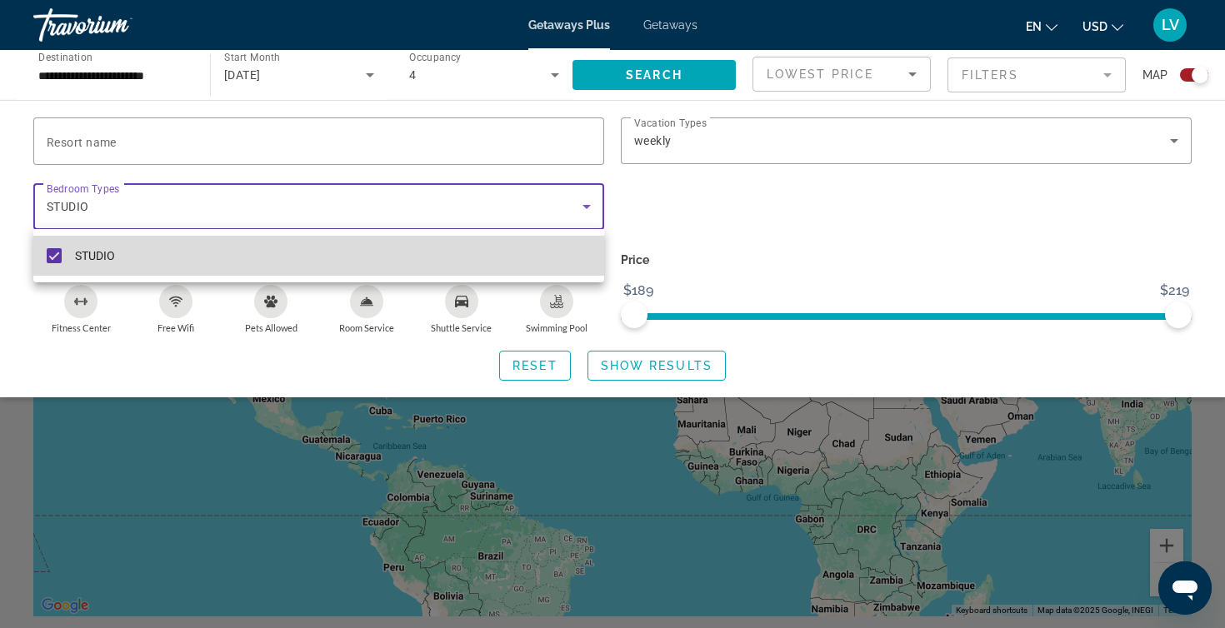
click at [55, 253] on mat-pseudo-checkbox at bounding box center [54, 255] width 15 height 15
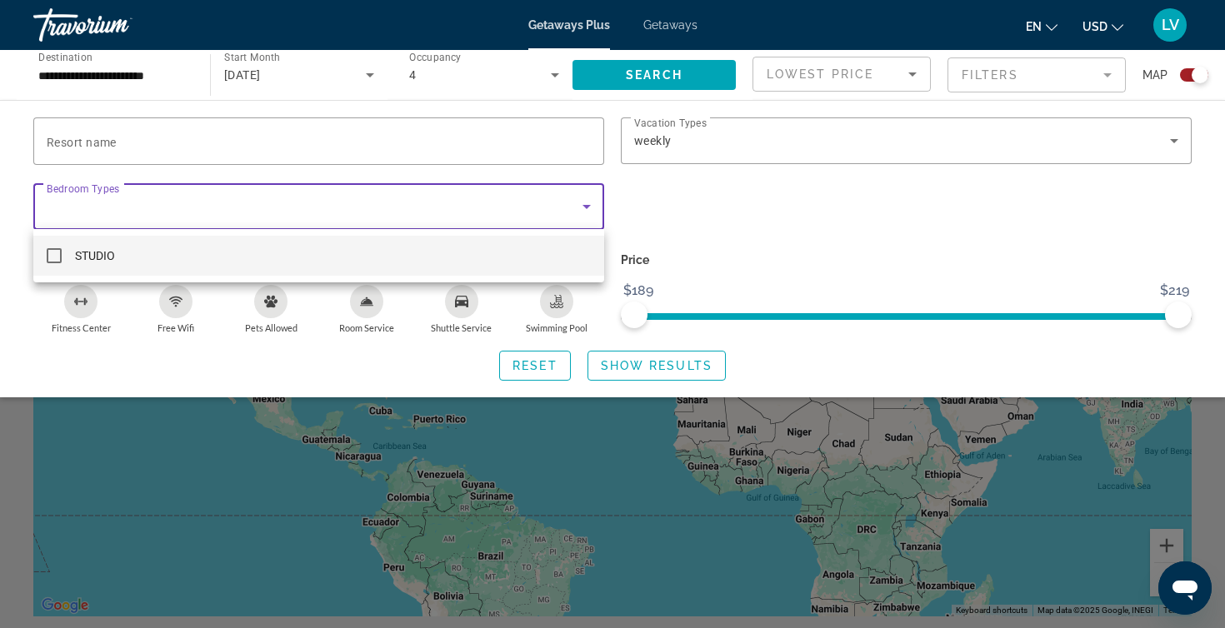
click at [1174, 135] on div at bounding box center [612, 314] width 1225 height 628
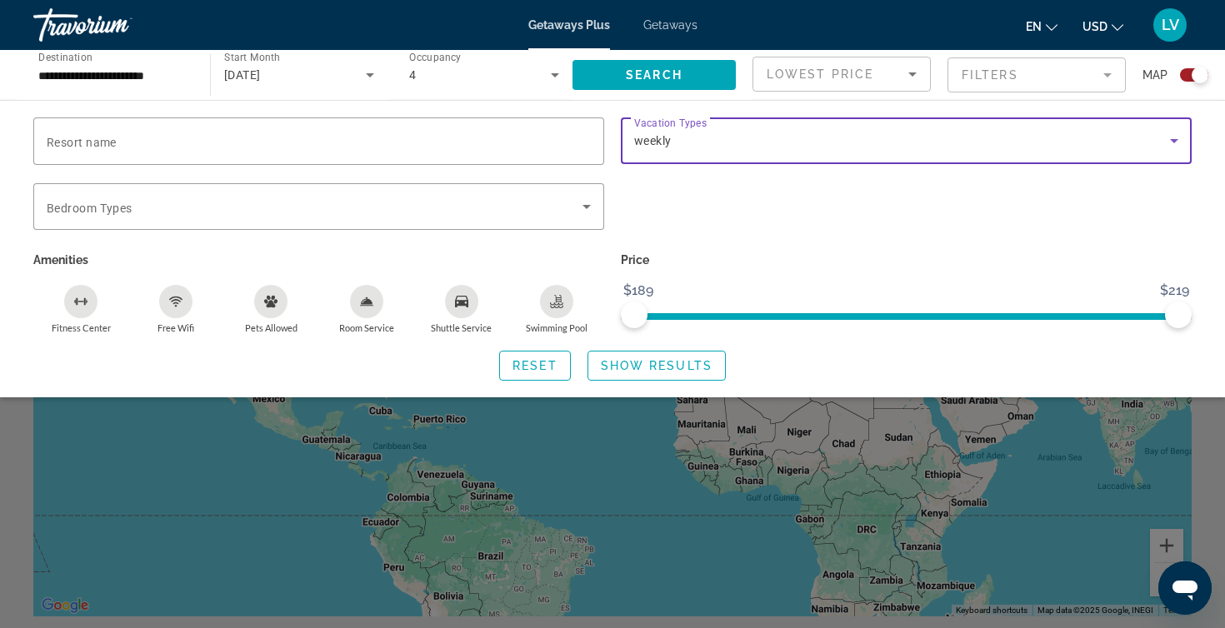
click at [1138, 139] on div "weekly" at bounding box center [902, 141] width 536 height 20
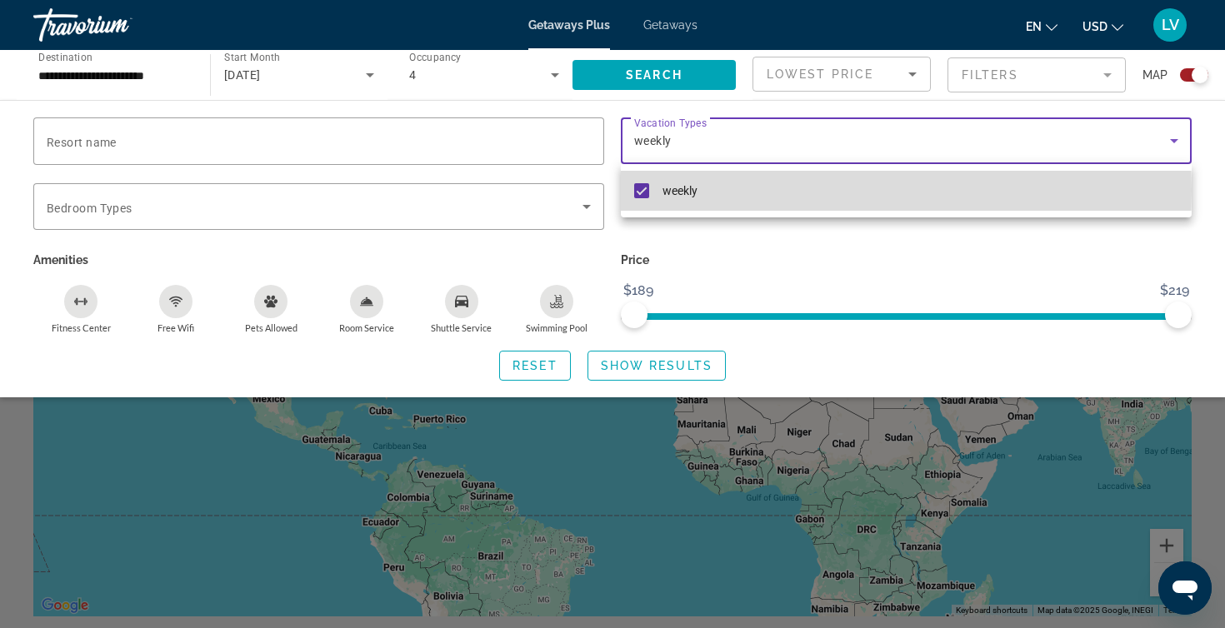
click at [641, 190] on mat-pseudo-checkbox at bounding box center [641, 190] width 15 height 15
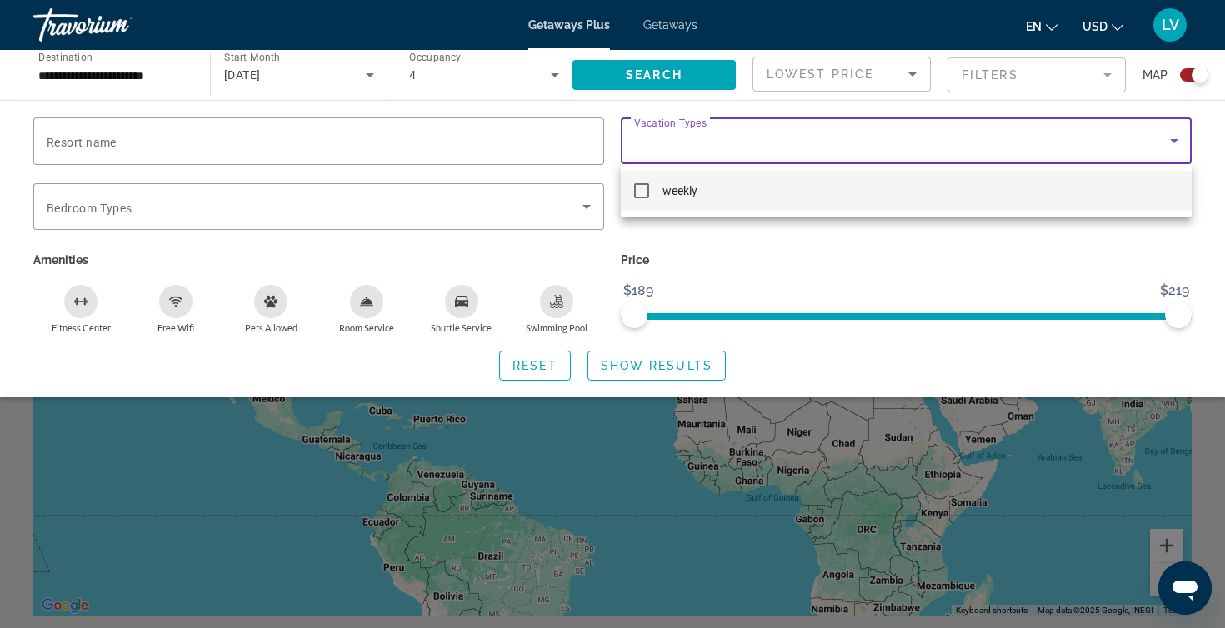
click at [362, 72] on div at bounding box center [612, 314] width 1225 height 628
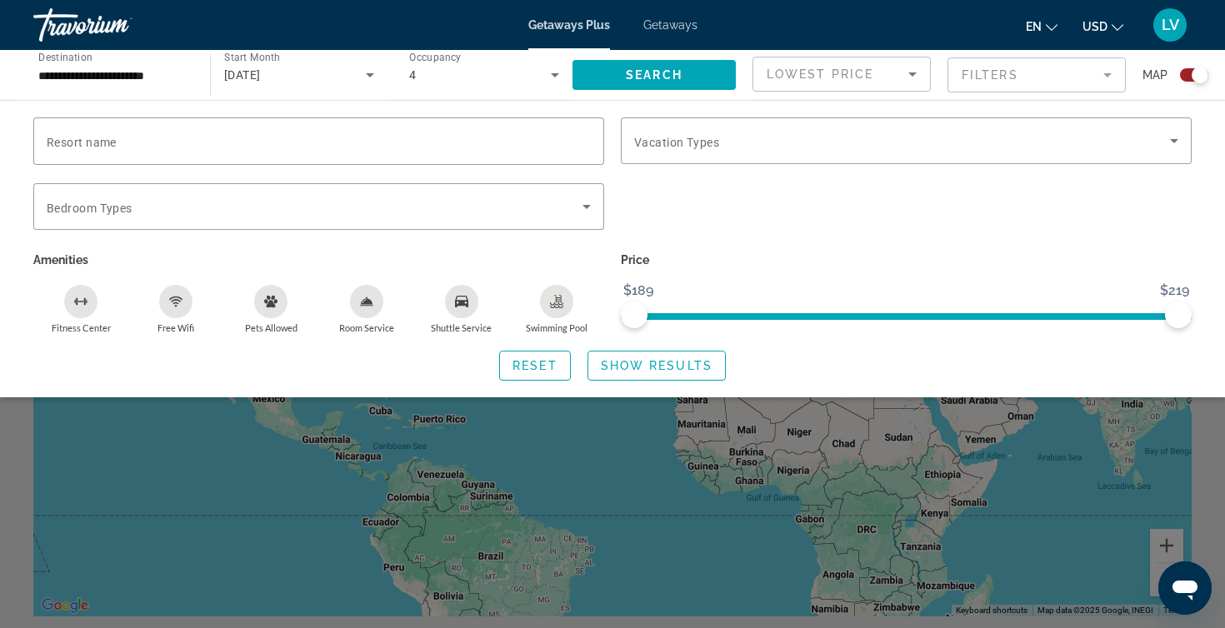
click at [278, 67] on div "[DATE]" at bounding box center [295, 75] width 142 height 20
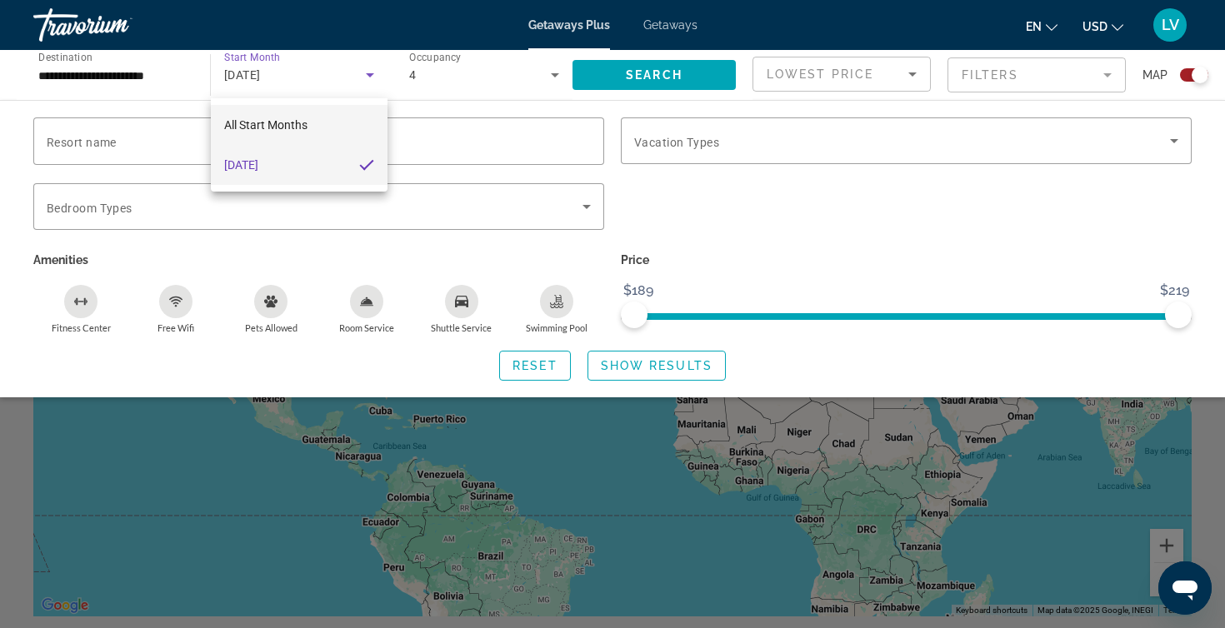
click at [295, 122] on span "All Start Months" at bounding box center [265, 124] width 83 height 13
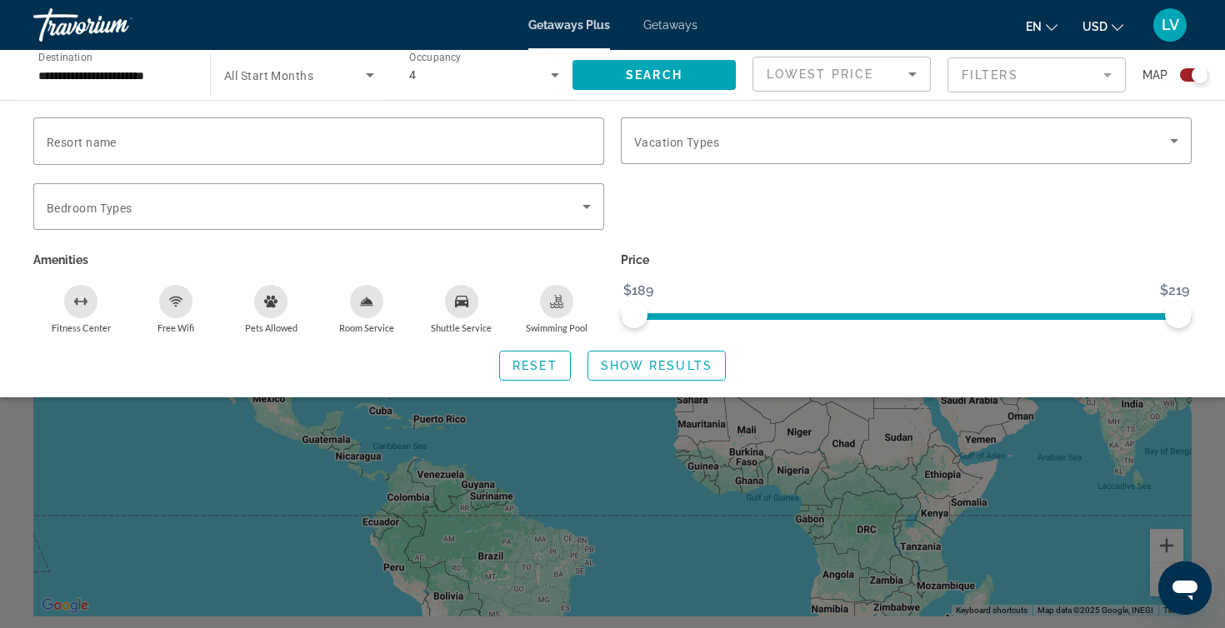
click at [306, 74] on span "All Start Months" at bounding box center [268, 75] width 89 height 13
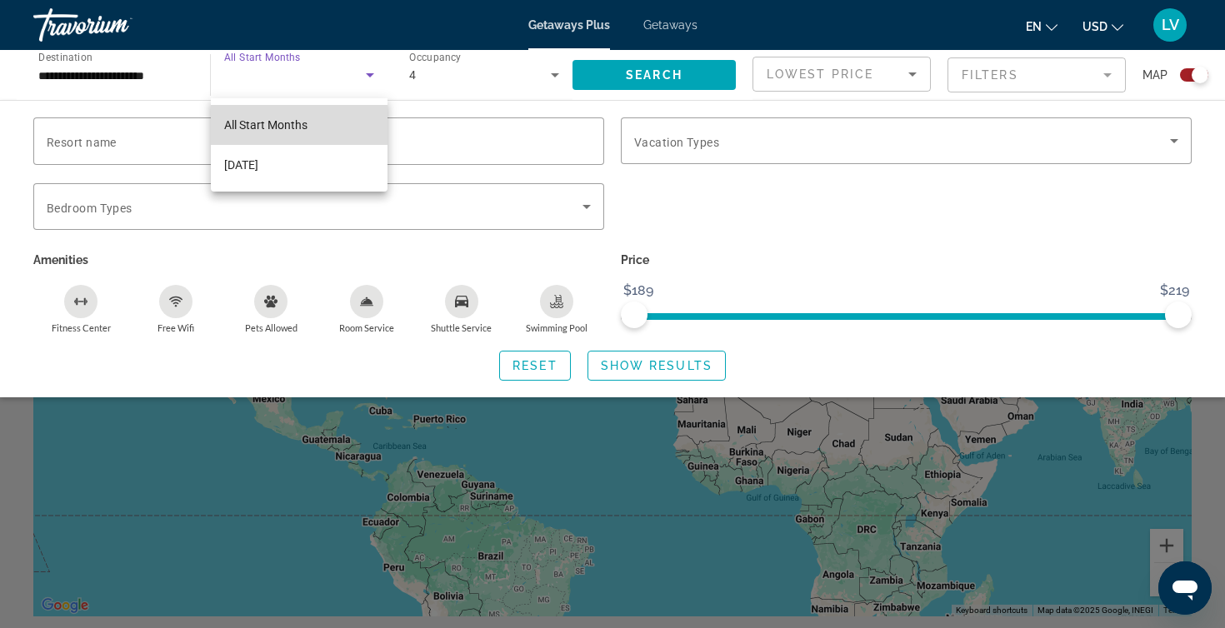
click at [282, 122] on span "All Start Months" at bounding box center [265, 124] width 83 height 13
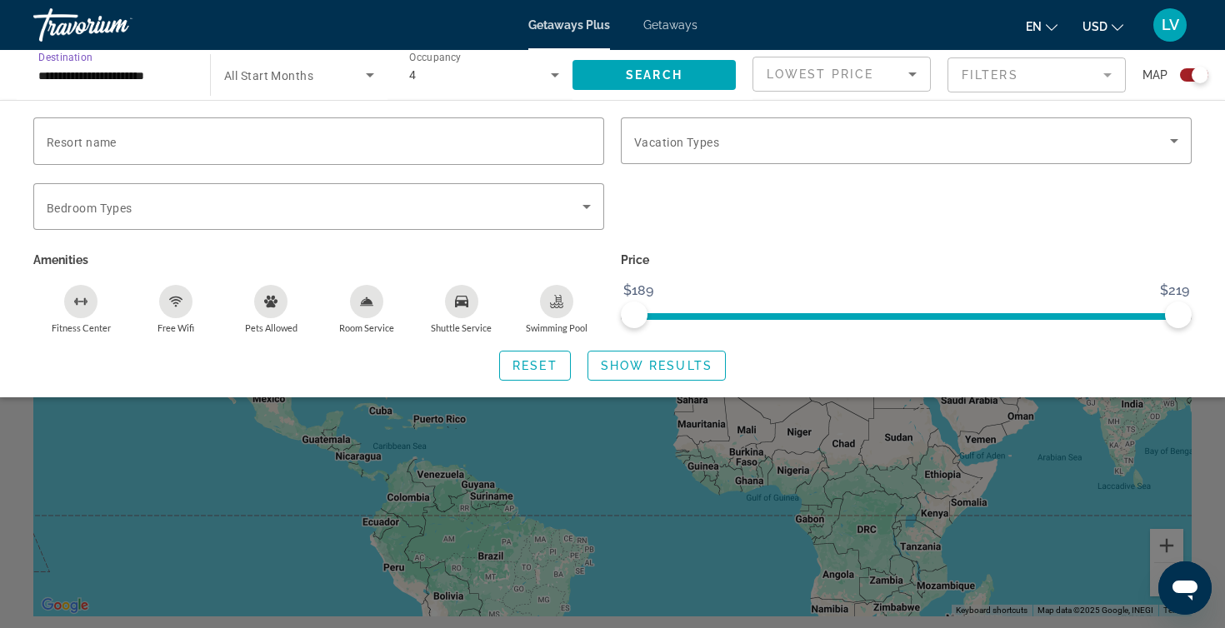
click at [126, 76] on input "**********" at bounding box center [113, 76] width 150 height 20
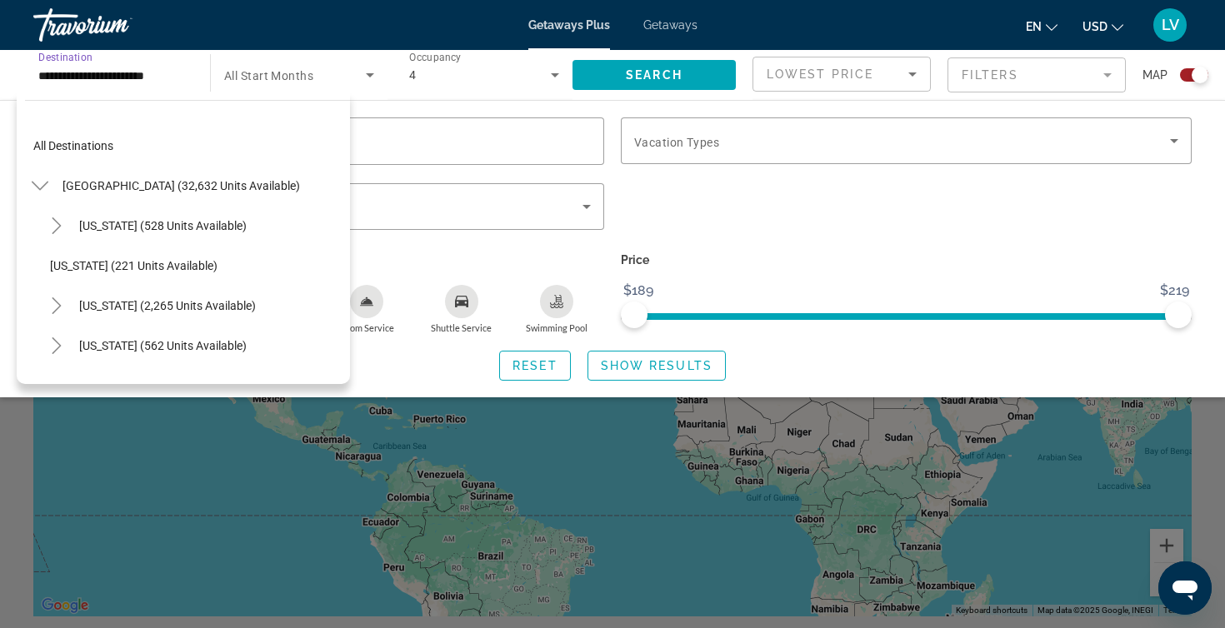
scroll to position [379, 0]
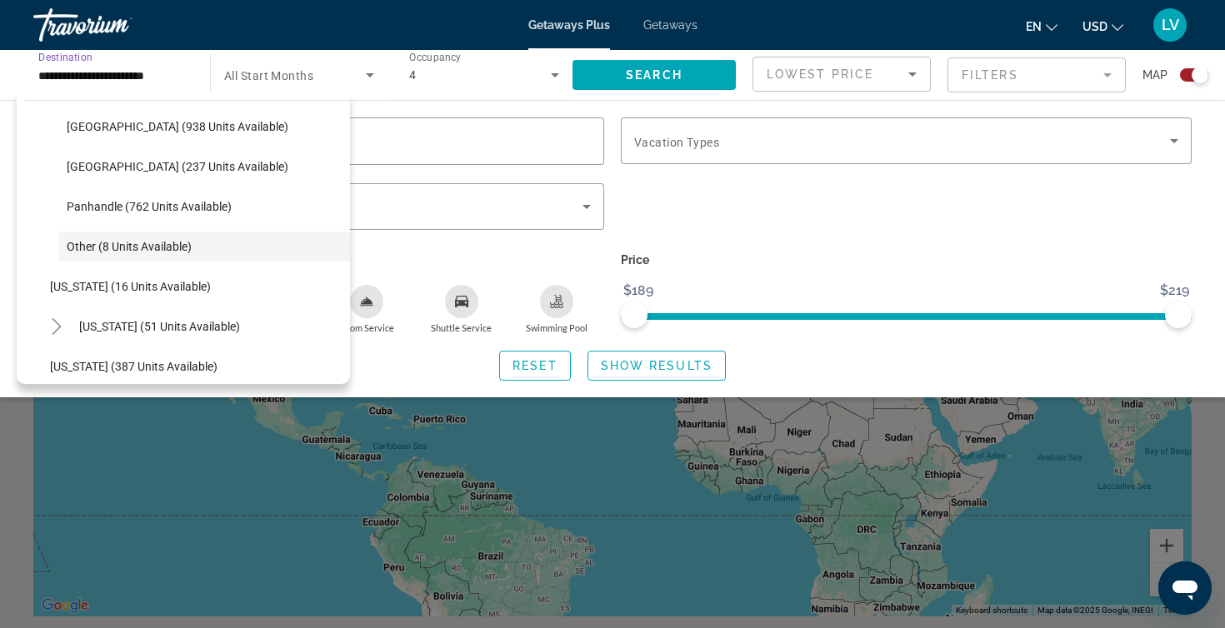
click at [126, 75] on input "**********" at bounding box center [113, 76] width 150 height 20
click at [651, 69] on span "Search" at bounding box center [654, 74] width 57 height 13
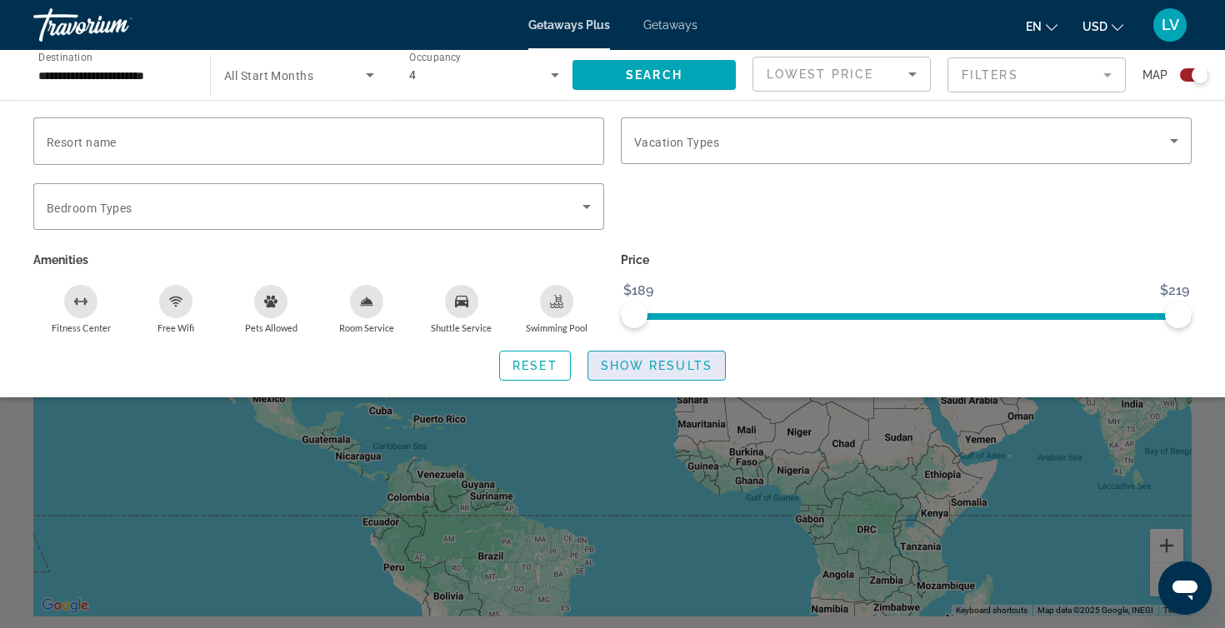
click at [647, 366] on span "Show Results" at bounding box center [657, 365] width 112 height 13
click at [540, 368] on span "Reset" at bounding box center [534, 365] width 45 height 13
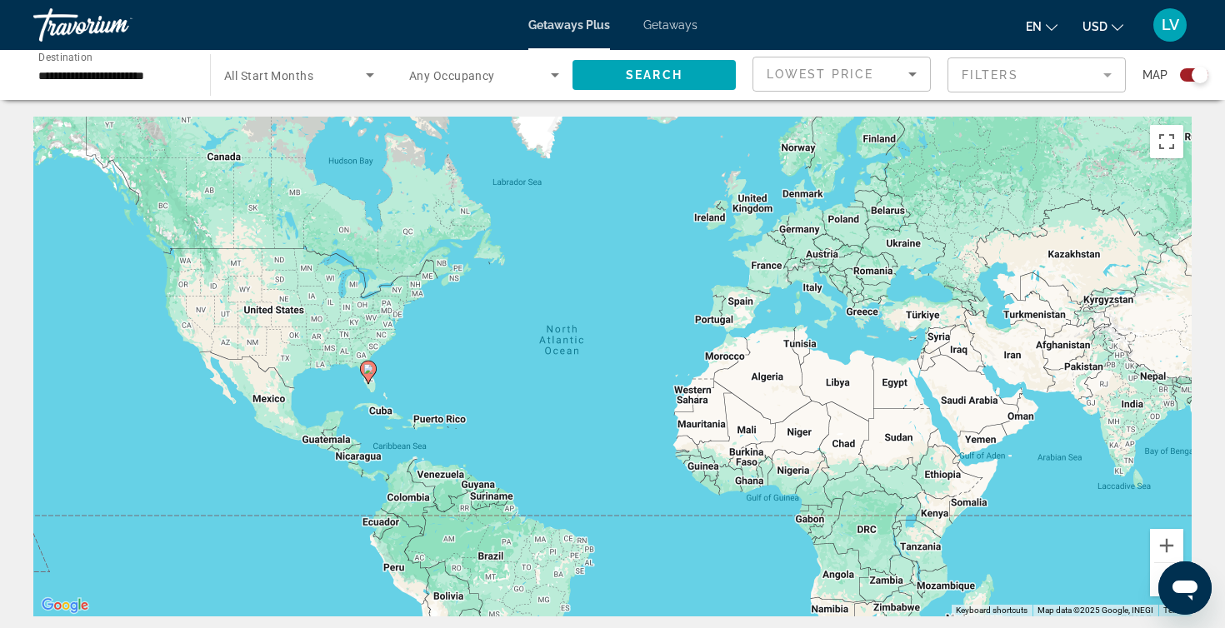
click at [367, 373] on image "Main content" at bounding box center [368, 369] width 10 height 10
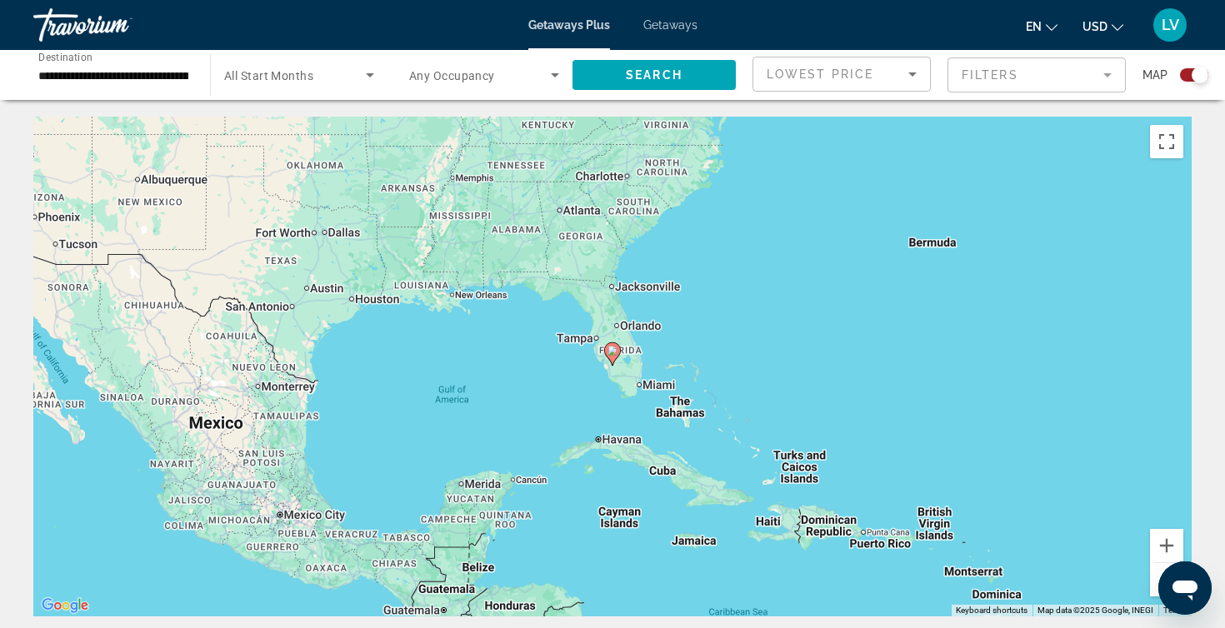
click at [612, 356] on icon "Main content" at bounding box center [612, 354] width 15 height 22
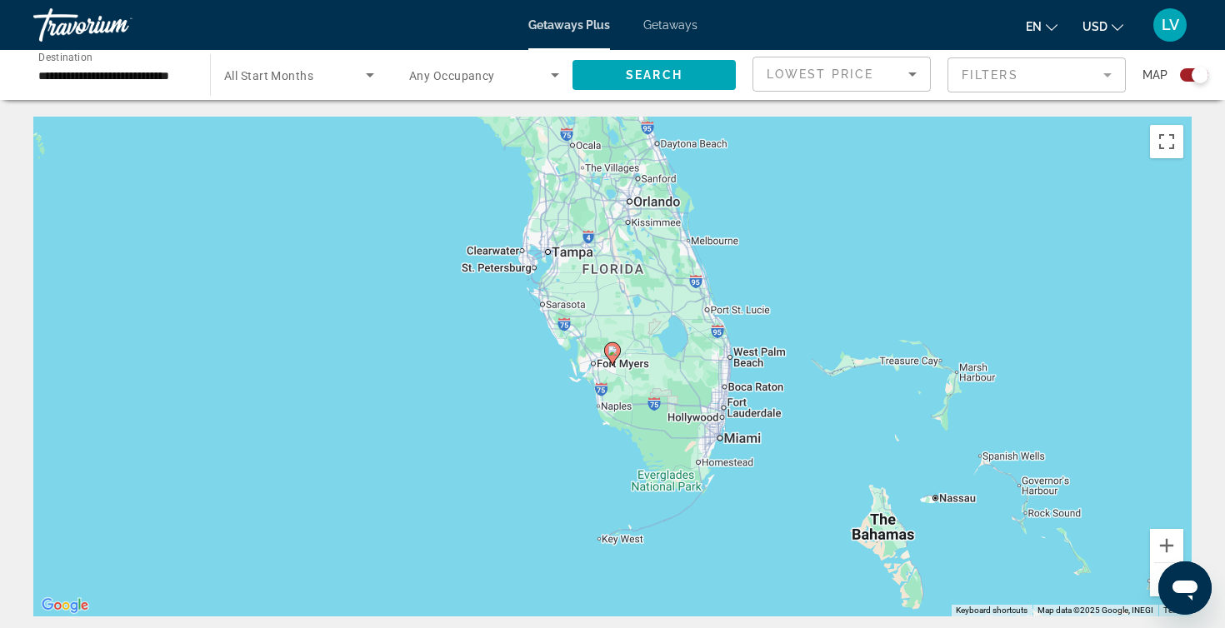
click at [614, 352] on image "Main content" at bounding box center [612, 351] width 10 height 10
type input "**********"
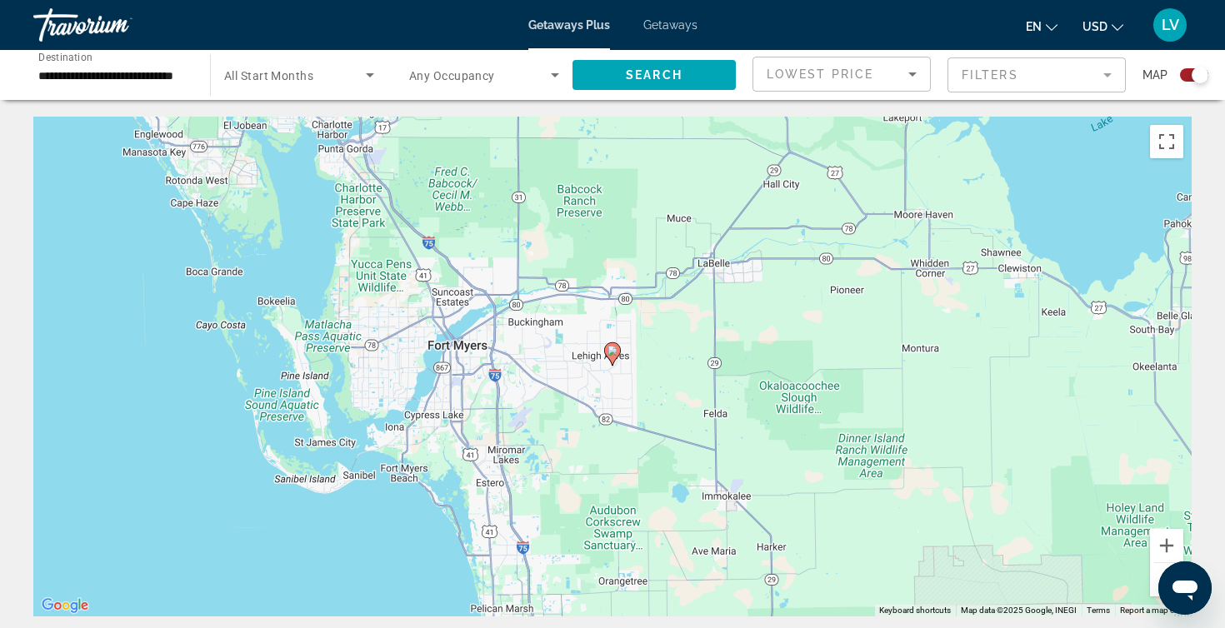
click at [402, 217] on div "To navigate, press the arrow keys. To activate drag with keyboard, press Alt + …" at bounding box center [612, 367] width 1158 height 500
